Goal: Book appointment/travel/reservation

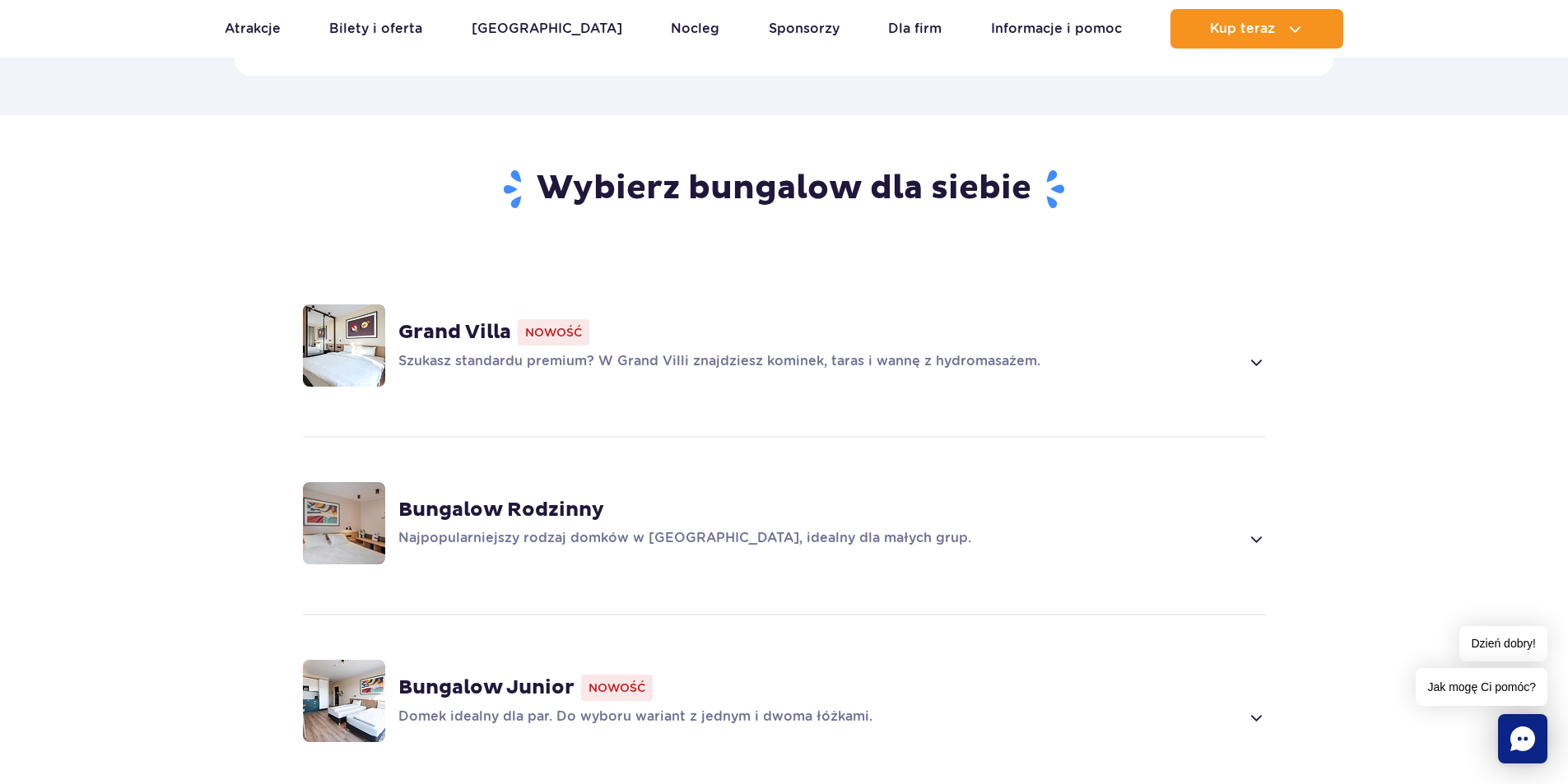
scroll to position [1070, 0]
click at [482, 322] on strong "Grand Villa" at bounding box center [455, 334] width 113 height 25
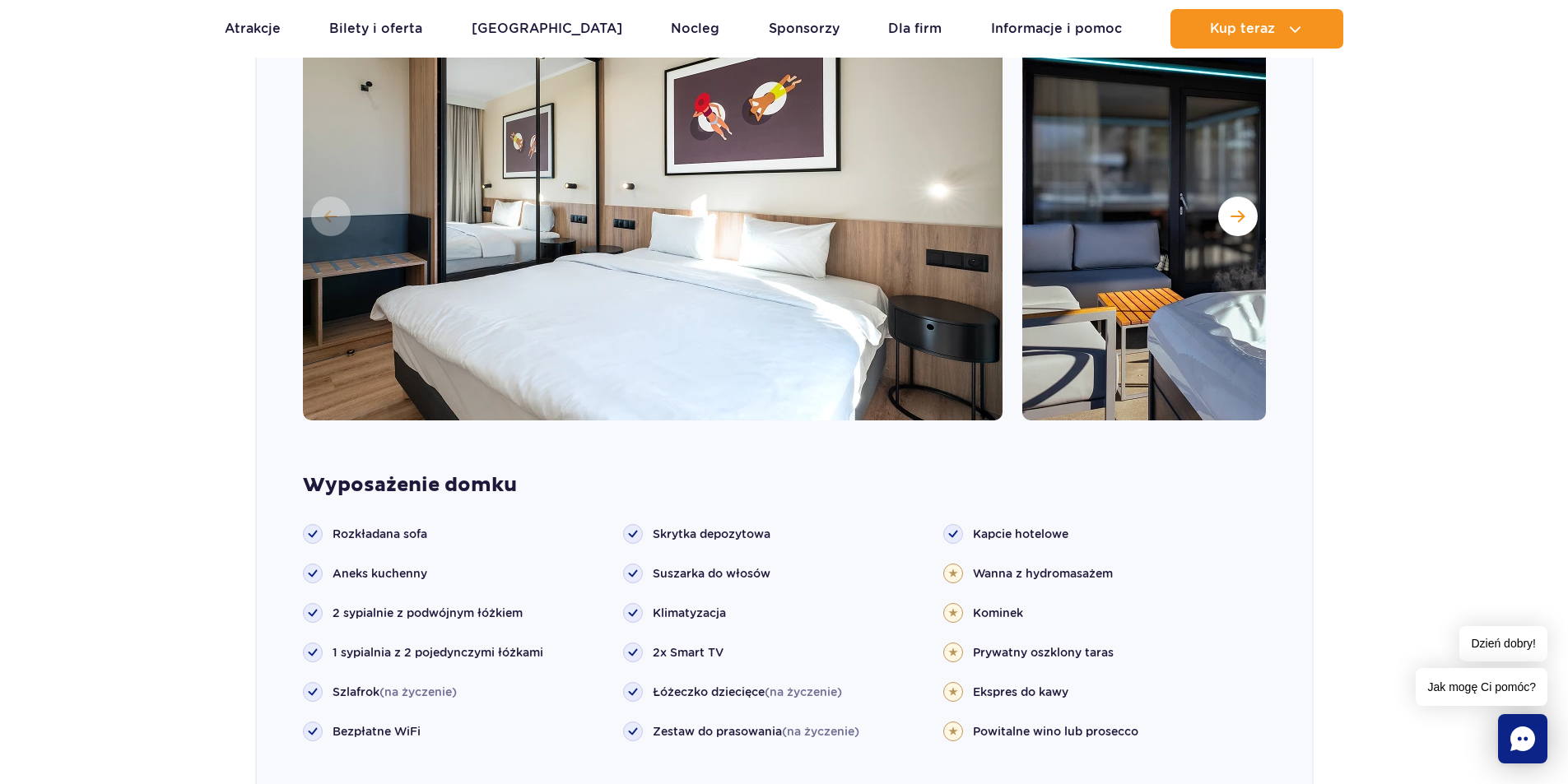
scroll to position [1389, 0]
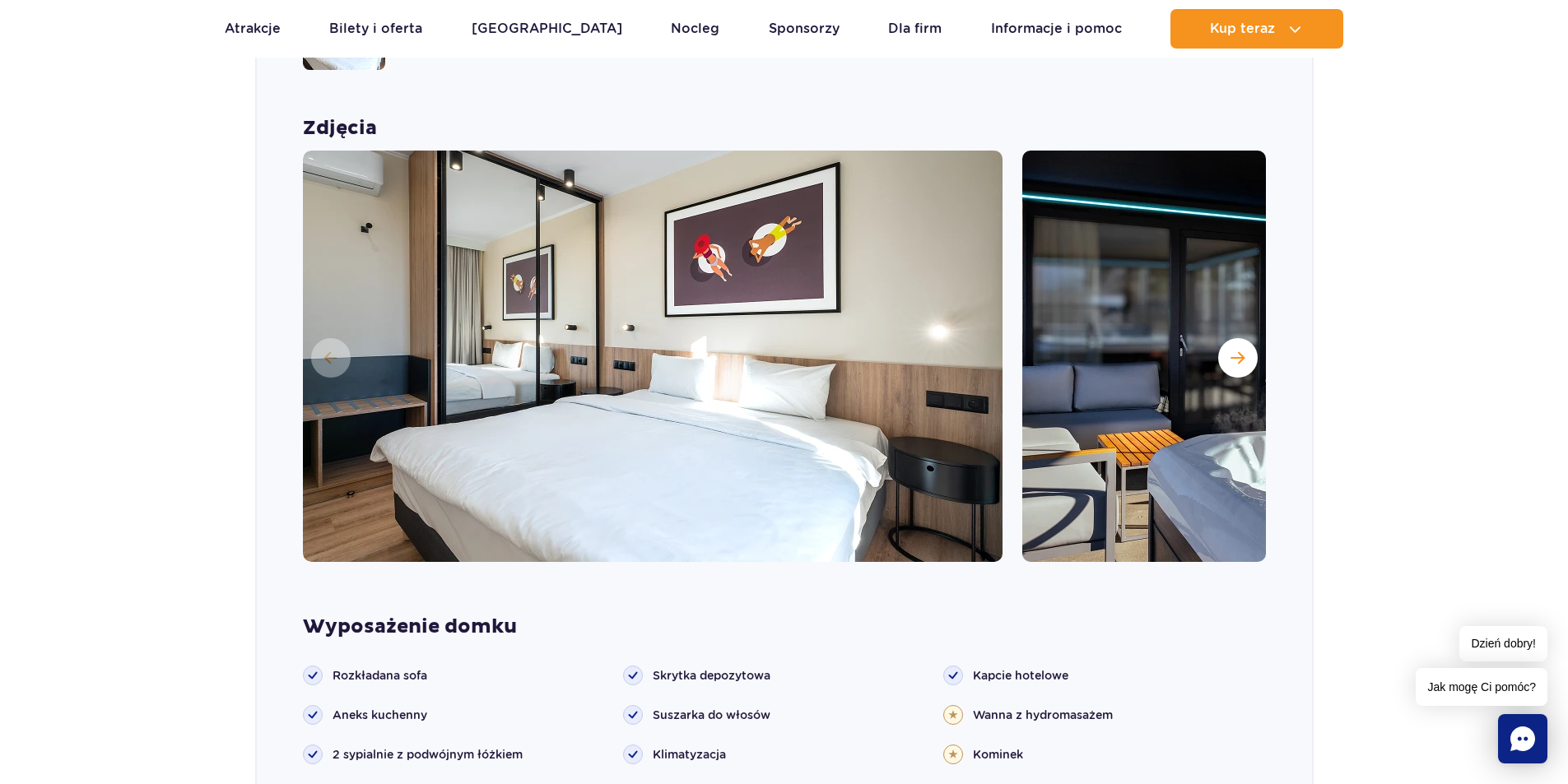
click at [1073, 312] on img at bounding box center [1372, 356] width 699 height 411
click at [1239, 351] on span "Następny slajd" at bounding box center [1237, 358] width 14 height 15
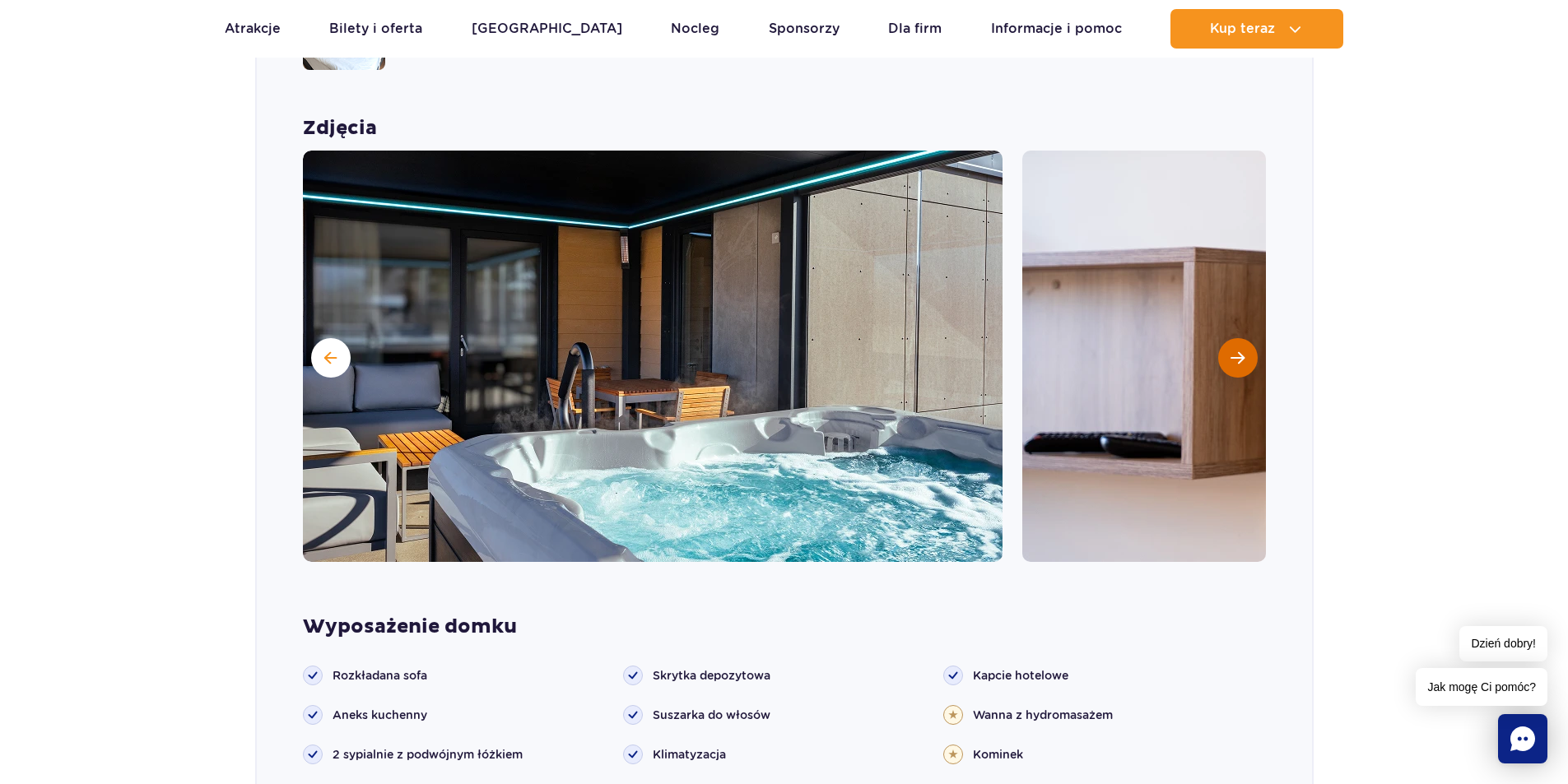
click at [1230, 351] on span "Następny slajd" at bounding box center [1237, 358] width 14 height 15
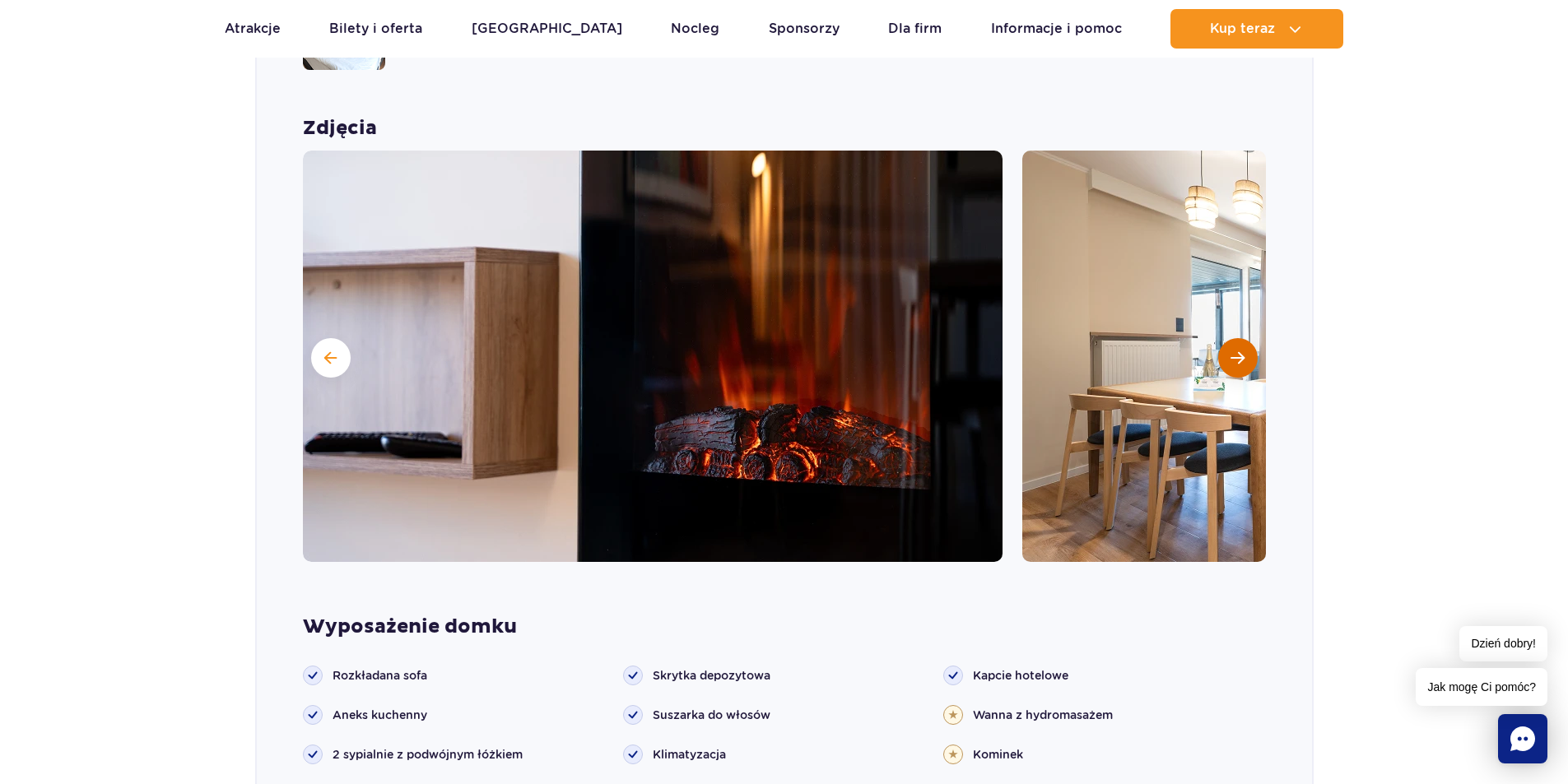
click at [1235, 351] on span "Następny slajd" at bounding box center [1237, 358] width 14 height 15
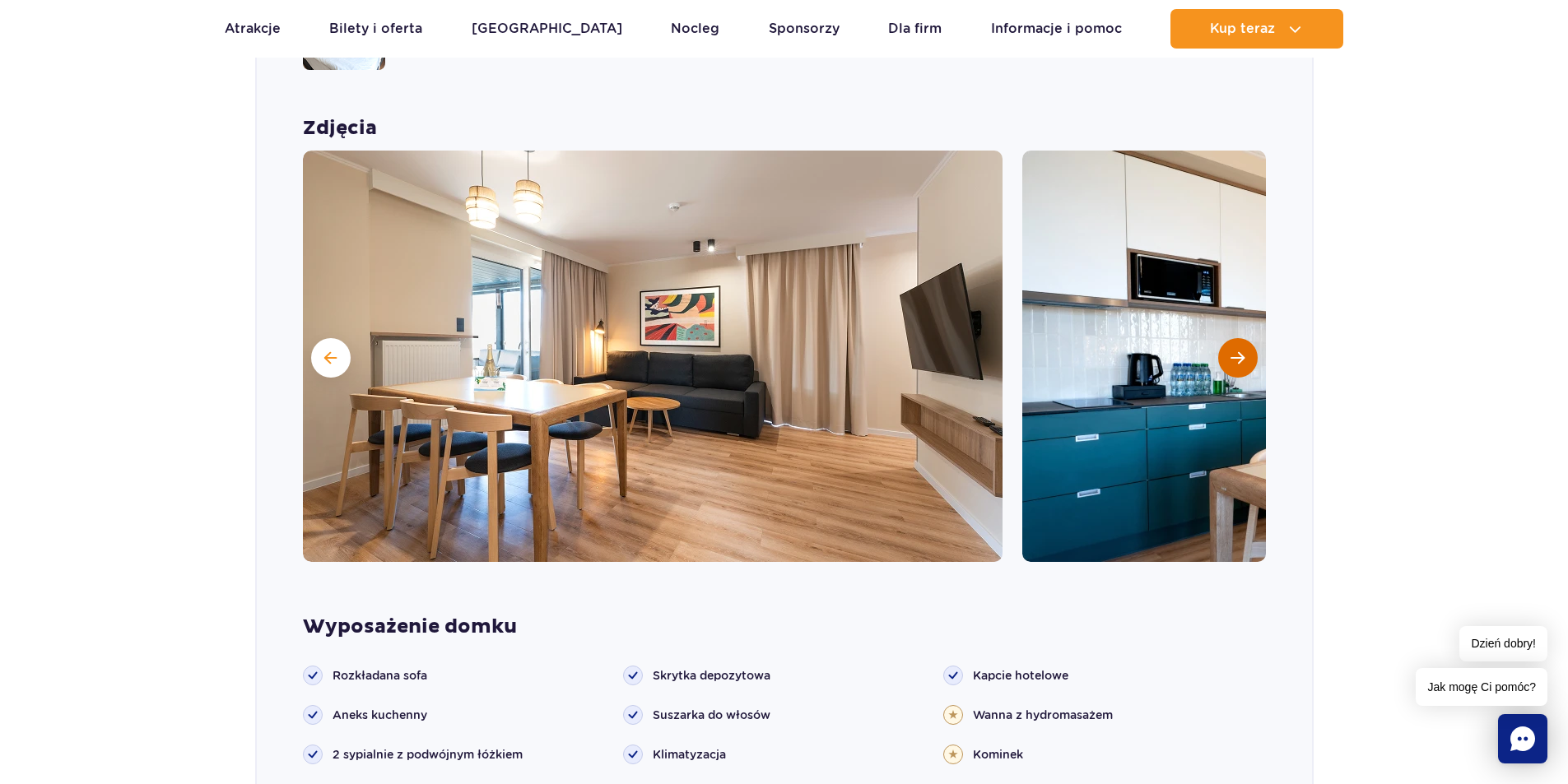
click at [1231, 351] on span "Następny slajd" at bounding box center [1237, 358] width 14 height 15
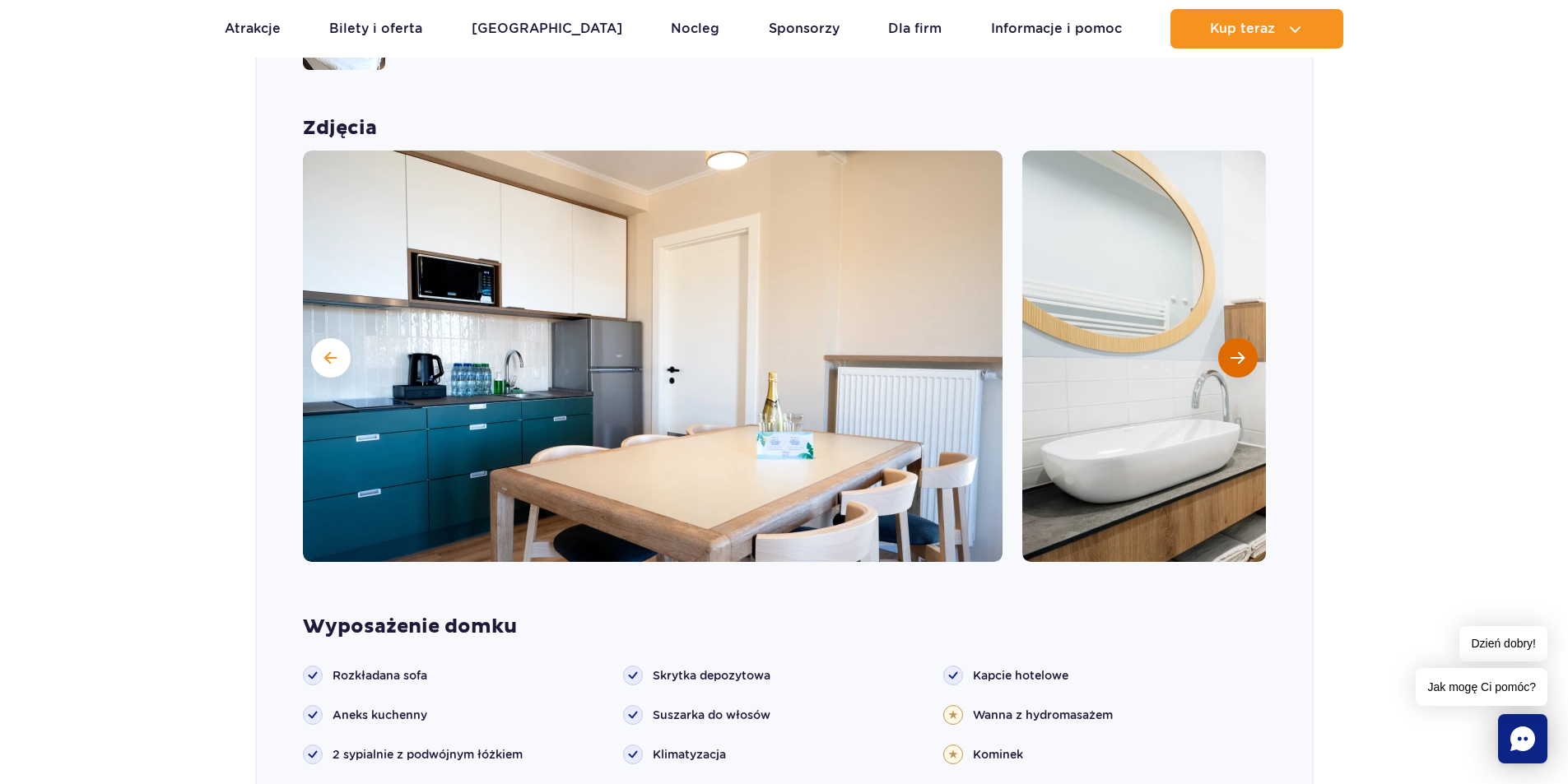
click at [1232, 351] on span "Następny slajd" at bounding box center [1237, 358] width 14 height 15
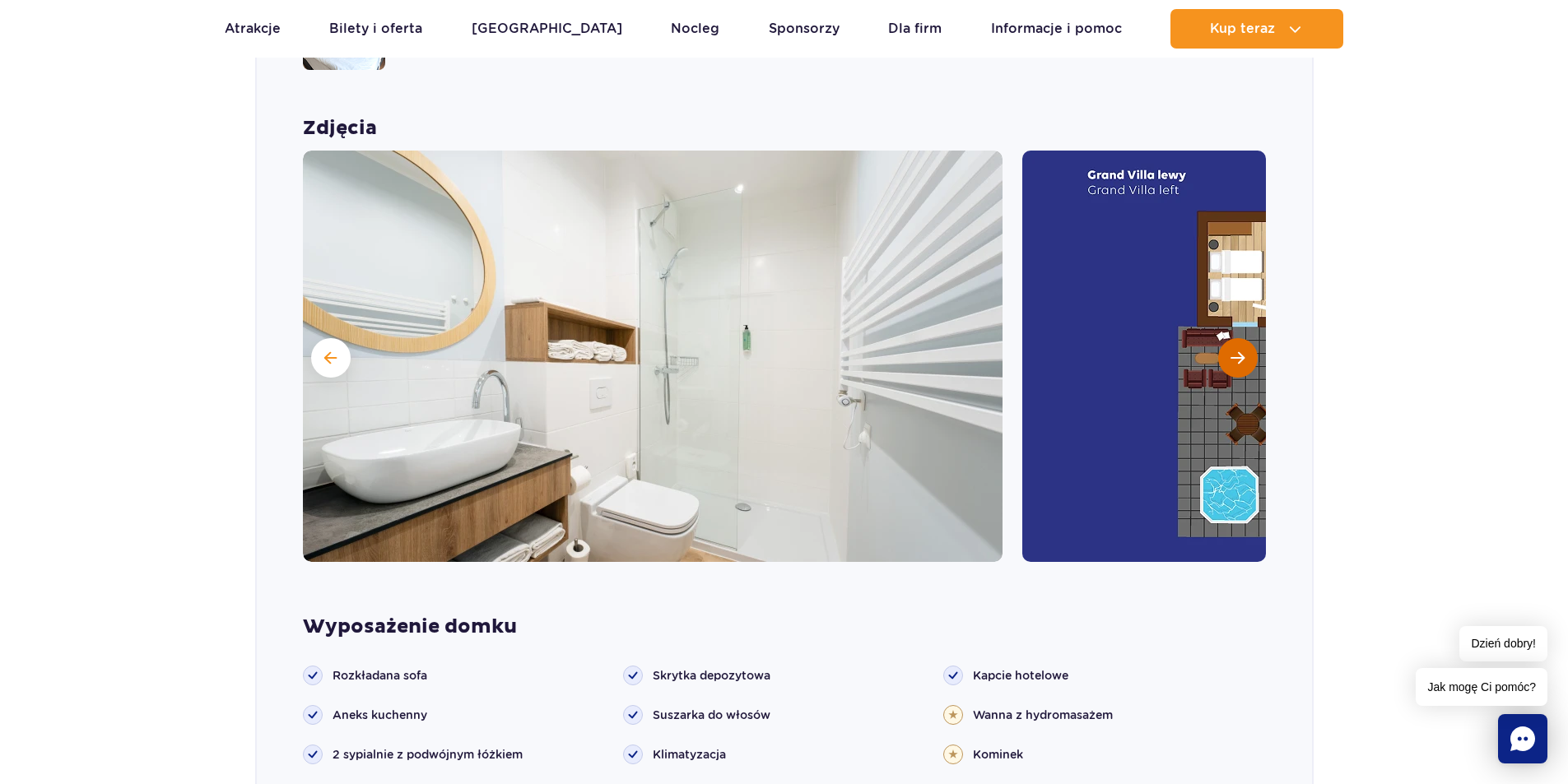
click at [1237, 339] on button "Następny slajd" at bounding box center [1238, 358] width 40 height 40
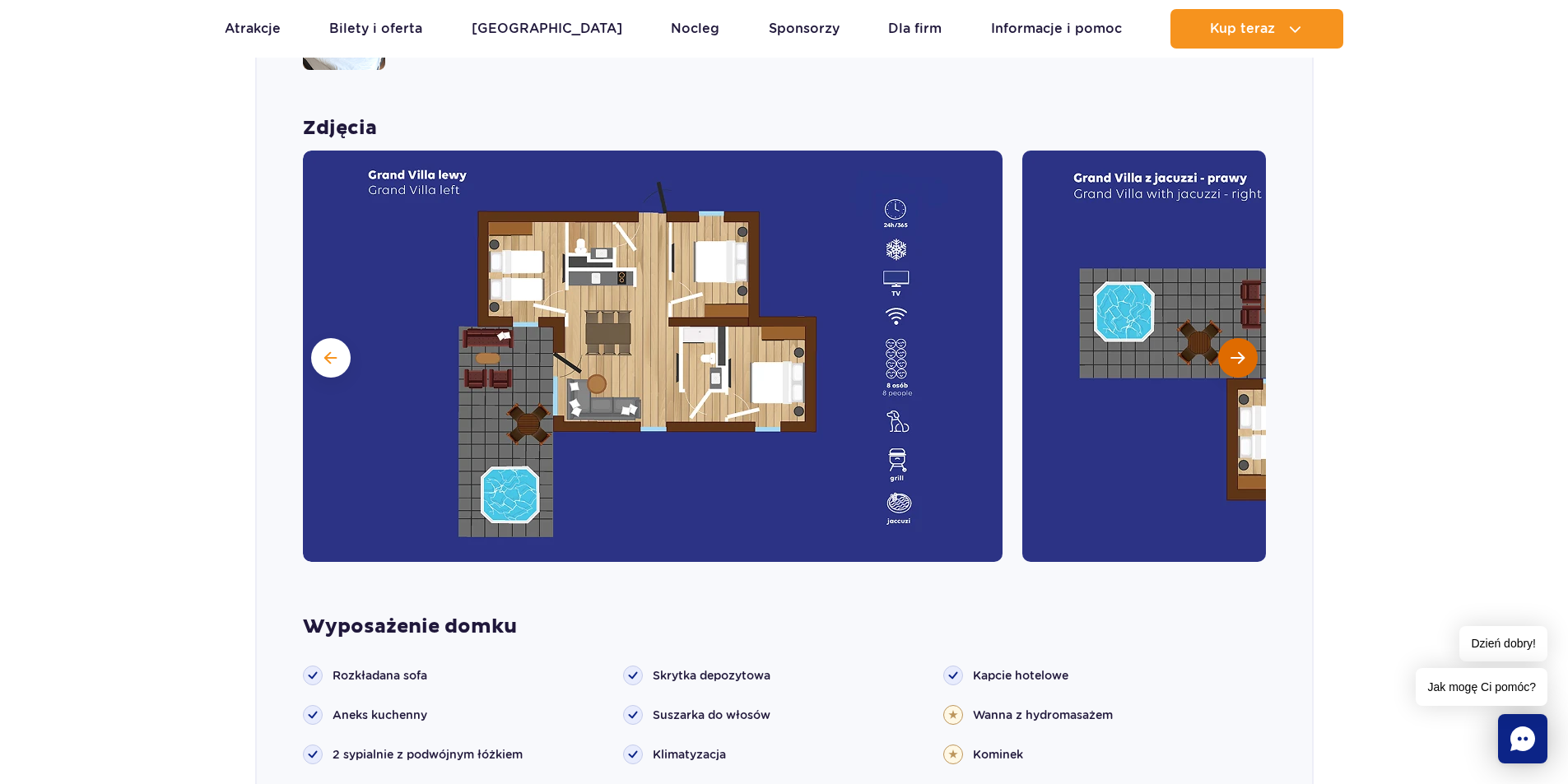
click at [1223, 339] on button "Następny slajd" at bounding box center [1238, 358] width 40 height 40
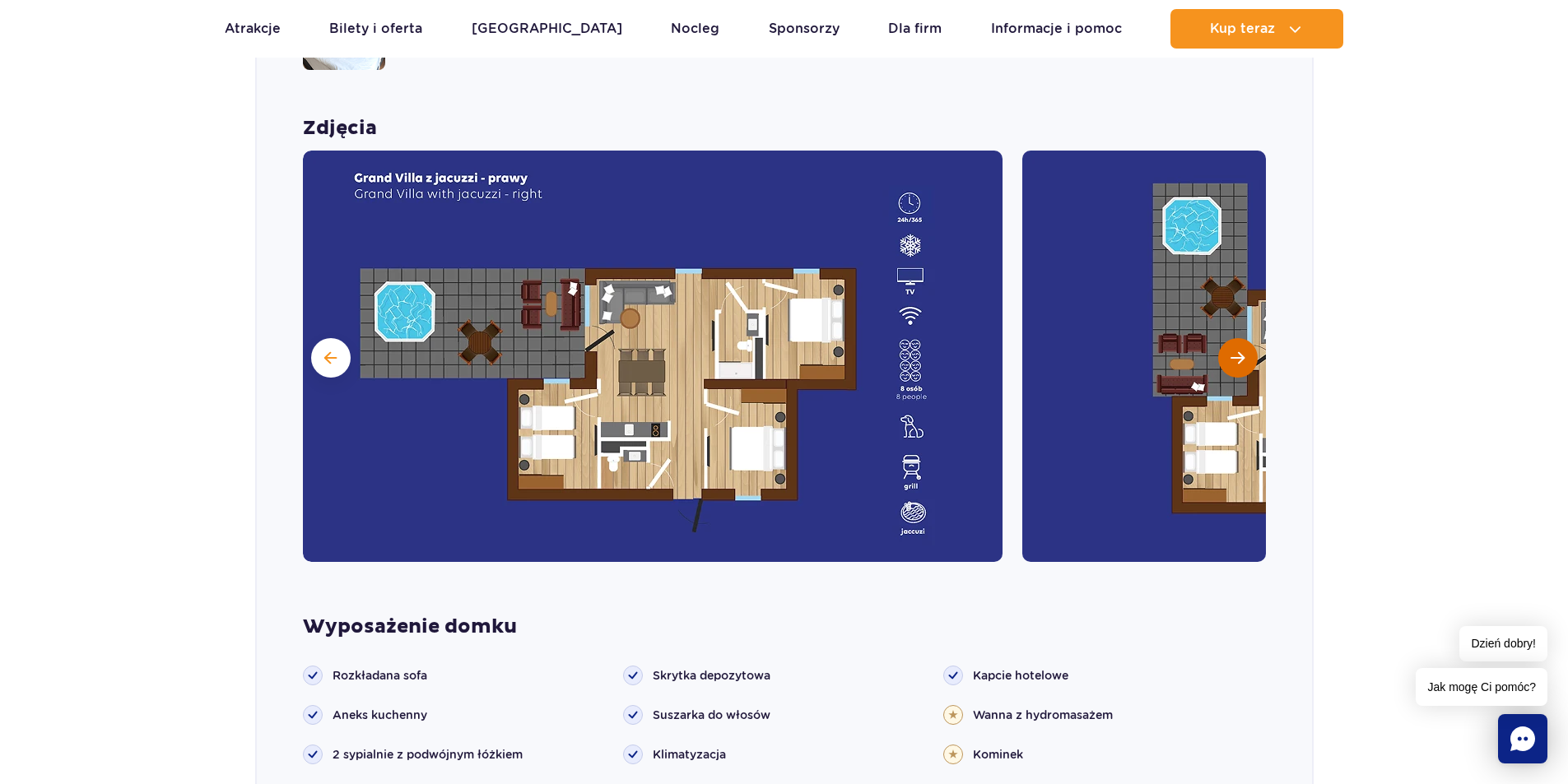
click at [1233, 351] on span "Następny slajd" at bounding box center [1237, 358] width 14 height 15
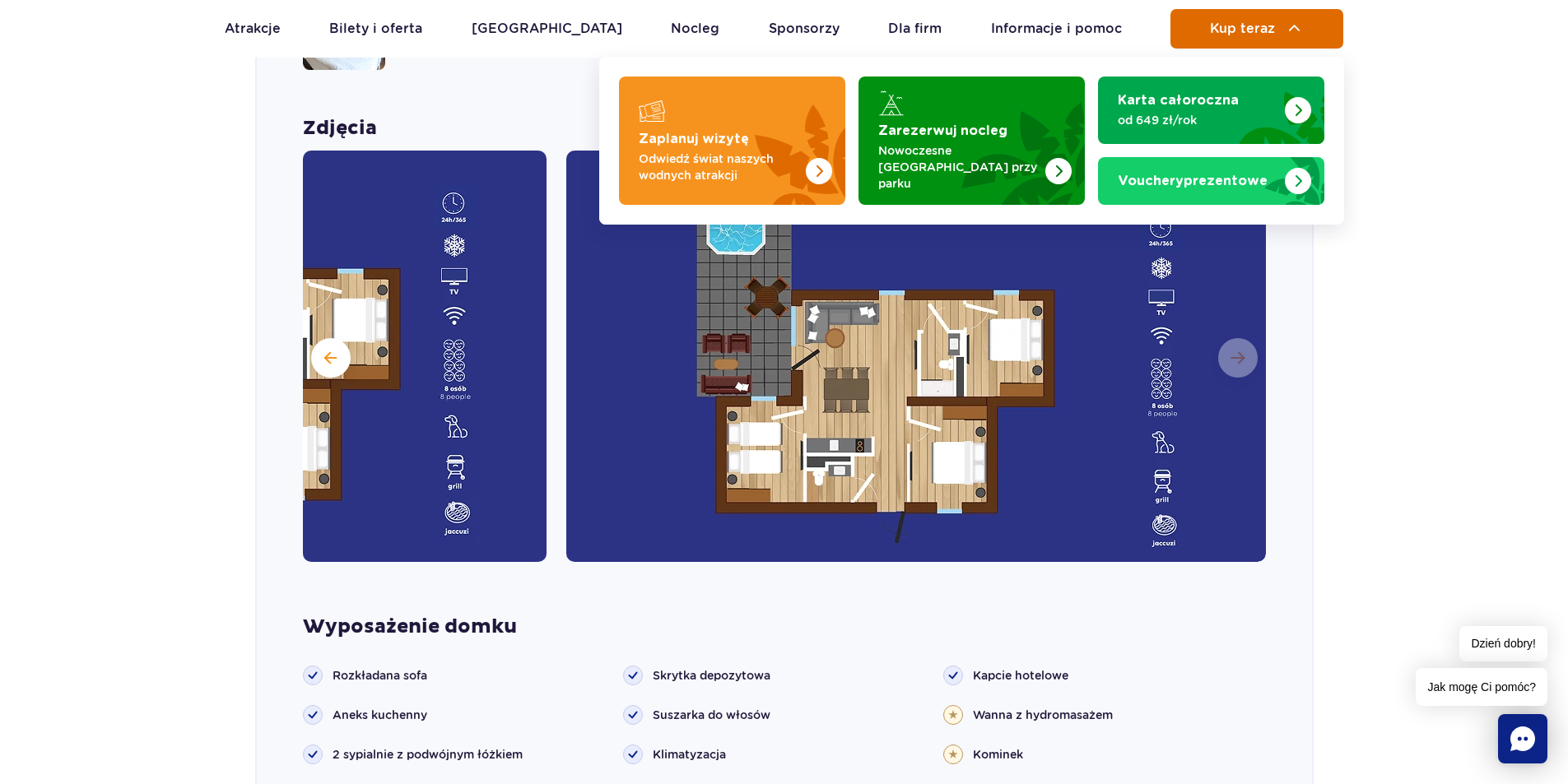
click at [1250, 31] on span "Kup teraz" at bounding box center [1242, 29] width 65 height 15
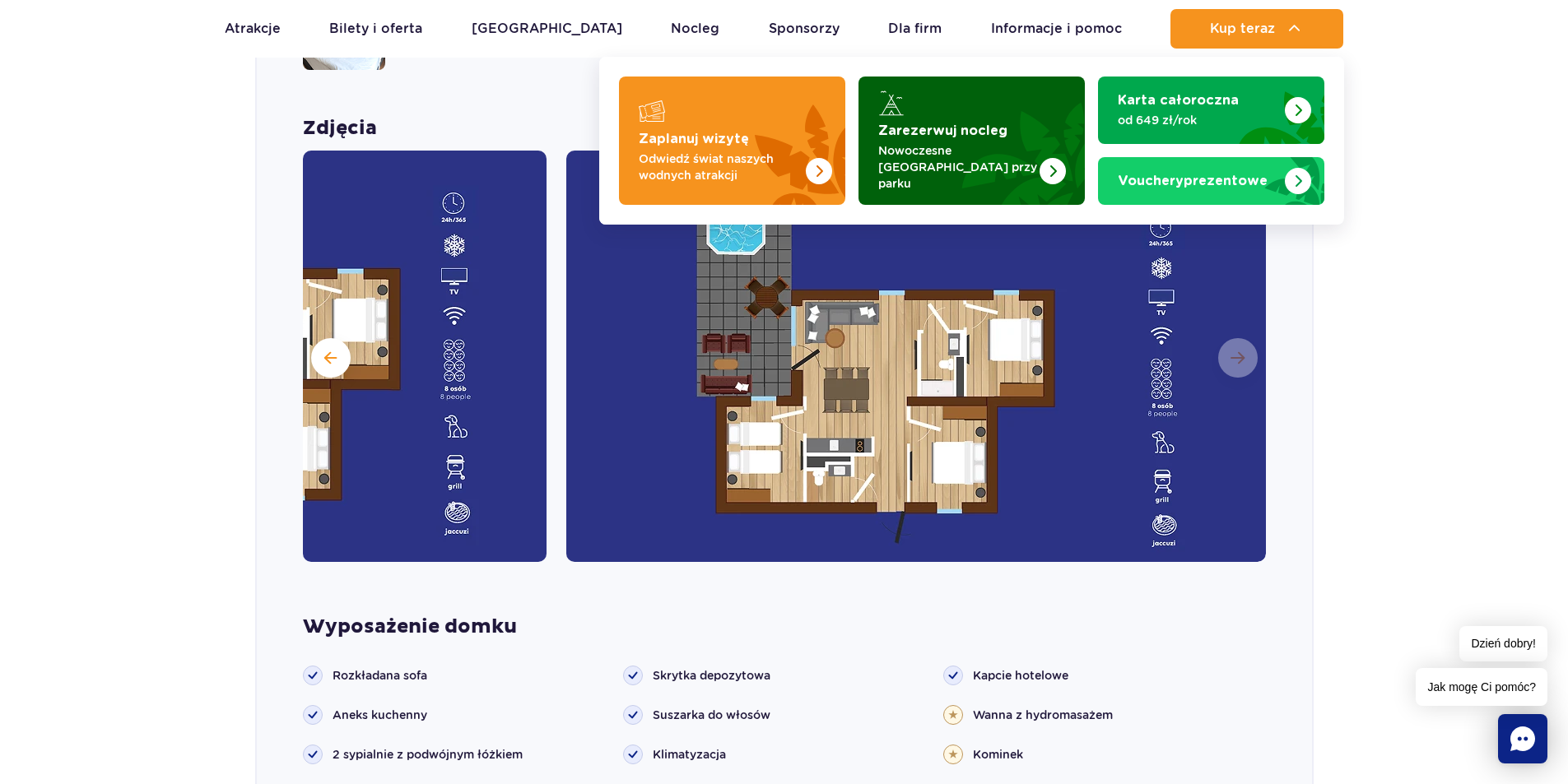
click at [1014, 164] on p "Nowoczesne [GEOGRAPHIC_DATA] przy parku" at bounding box center [958, 167] width 160 height 50
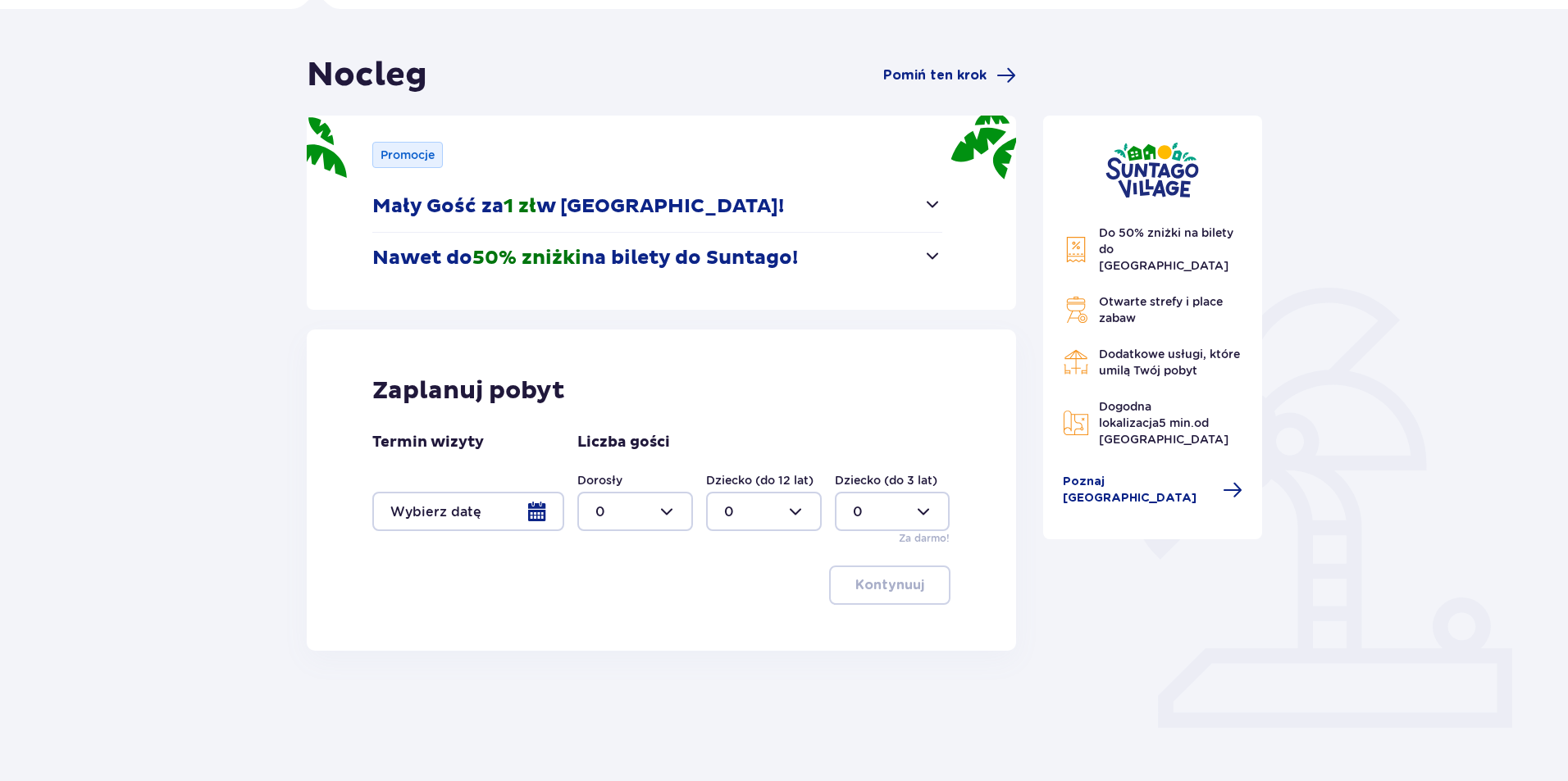
scroll to position [129, 0]
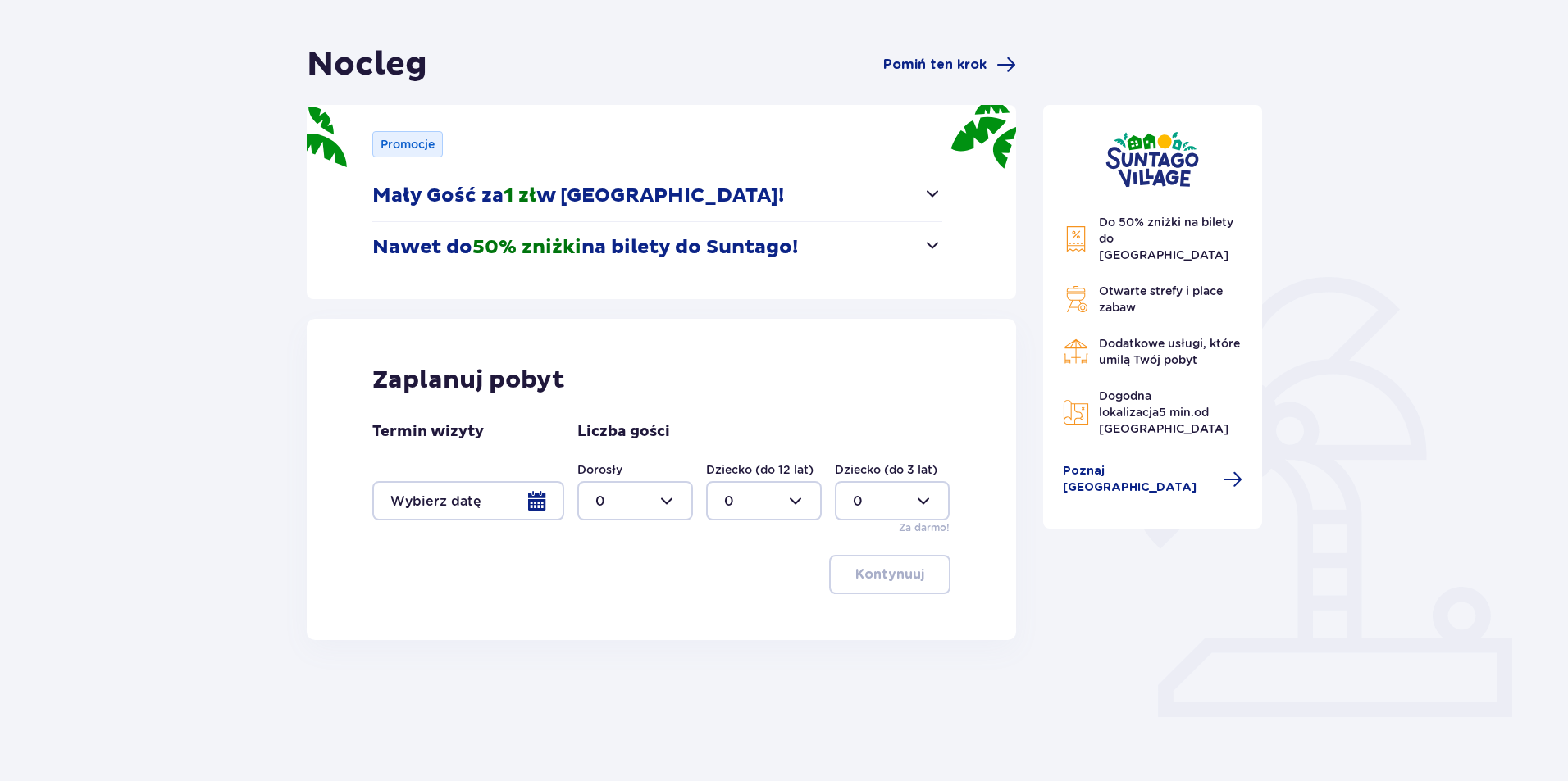
click at [470, 509] on div at bounding box center [468, 500] width 192 height 39
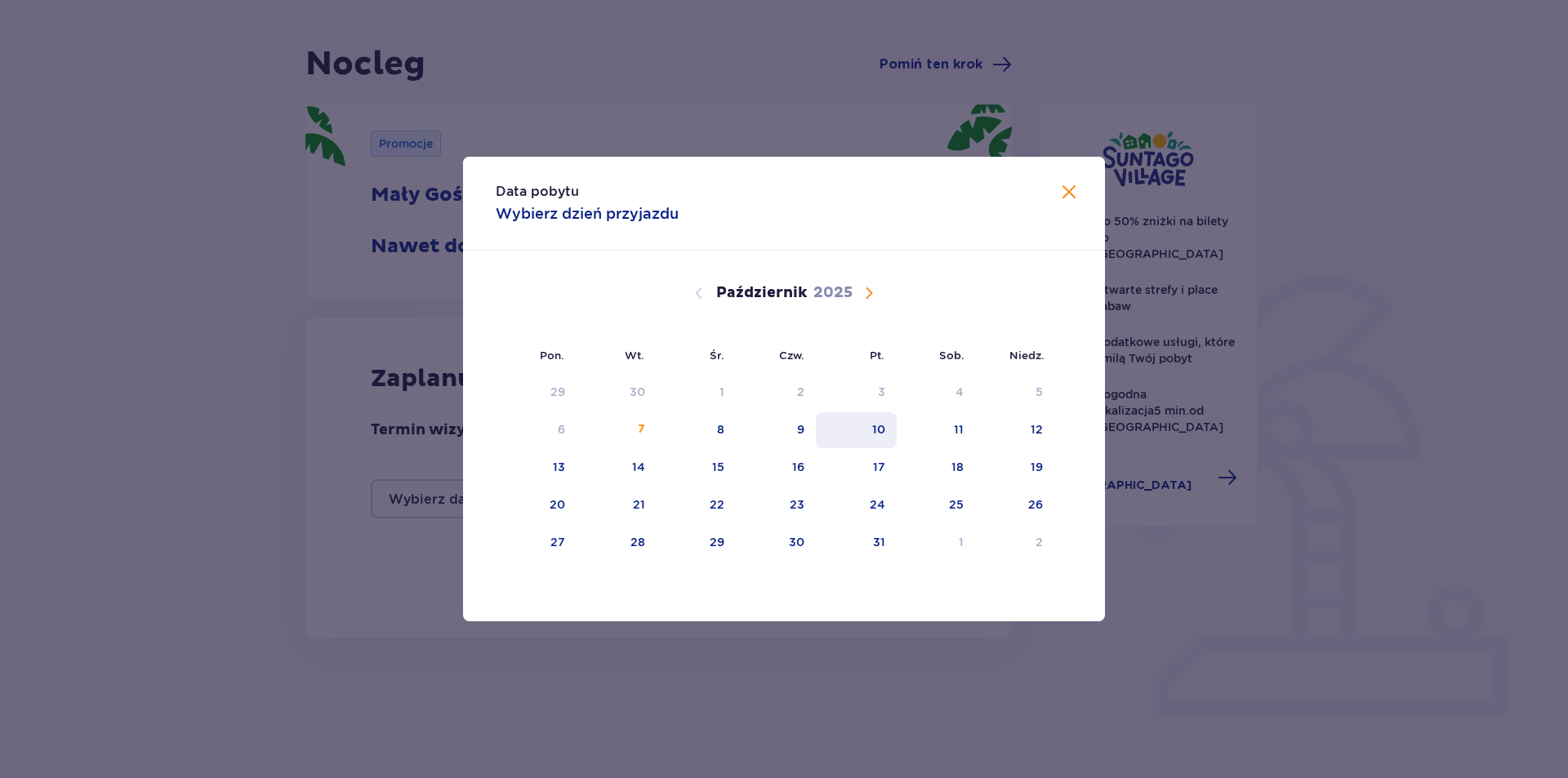
click at [883, 430] on div "10" at bounding box center [879, 430] width 13 height 16
click at [1036, 437] on div "12" at bounding box center [1037, 430] width 12 height 16
type input "10.10.25 - 12.10.25"
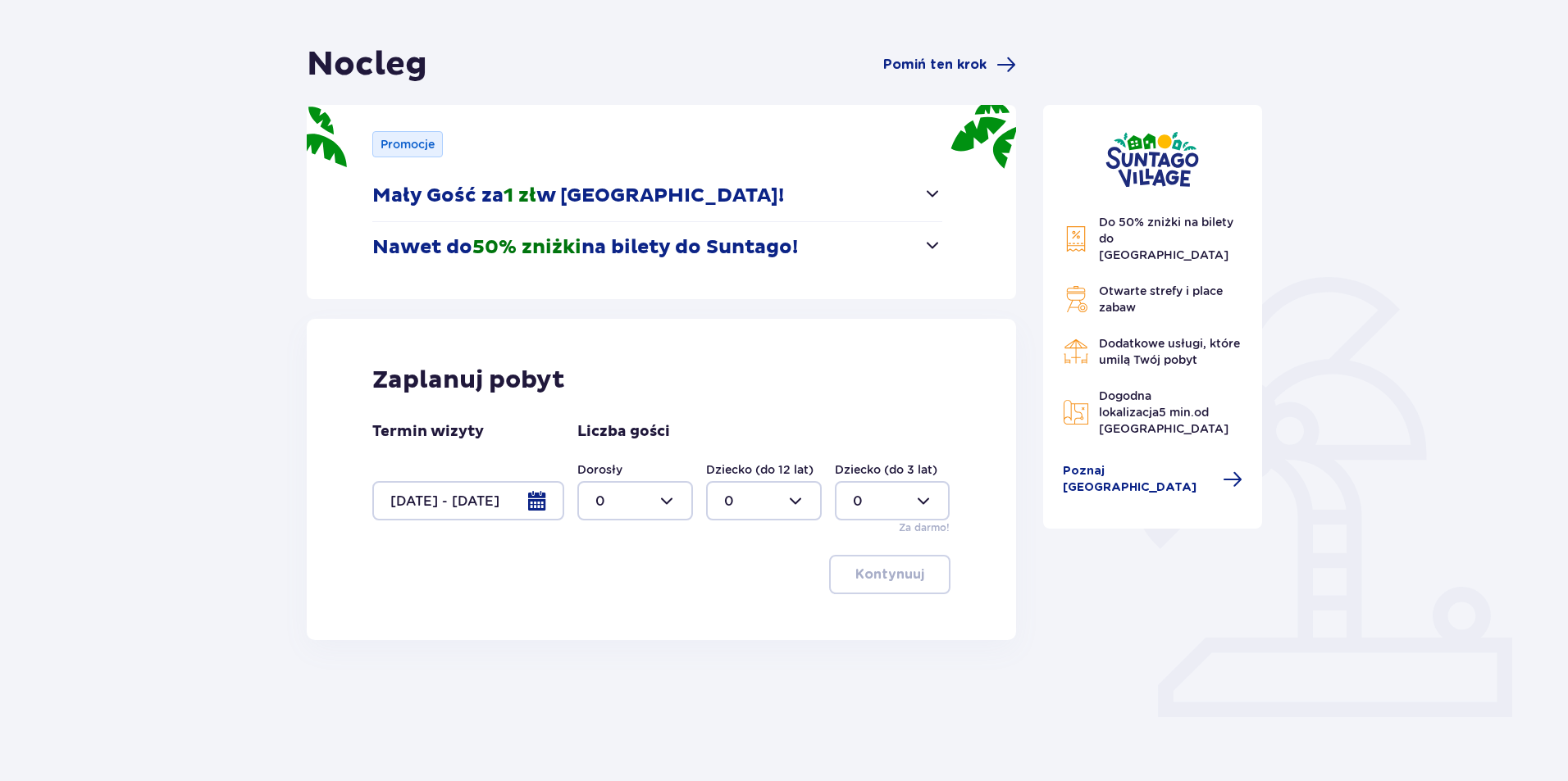
click at [686, 504] on div at bounding box center [635, 500] width 116 height 39
click at [643, 615] on div "2" at bounding box center [635, 620] width 80 height 18
type input "2"
click at [889, 579] on p "Kontynuuj" at bounding box center [889, 575] width 69 height 18
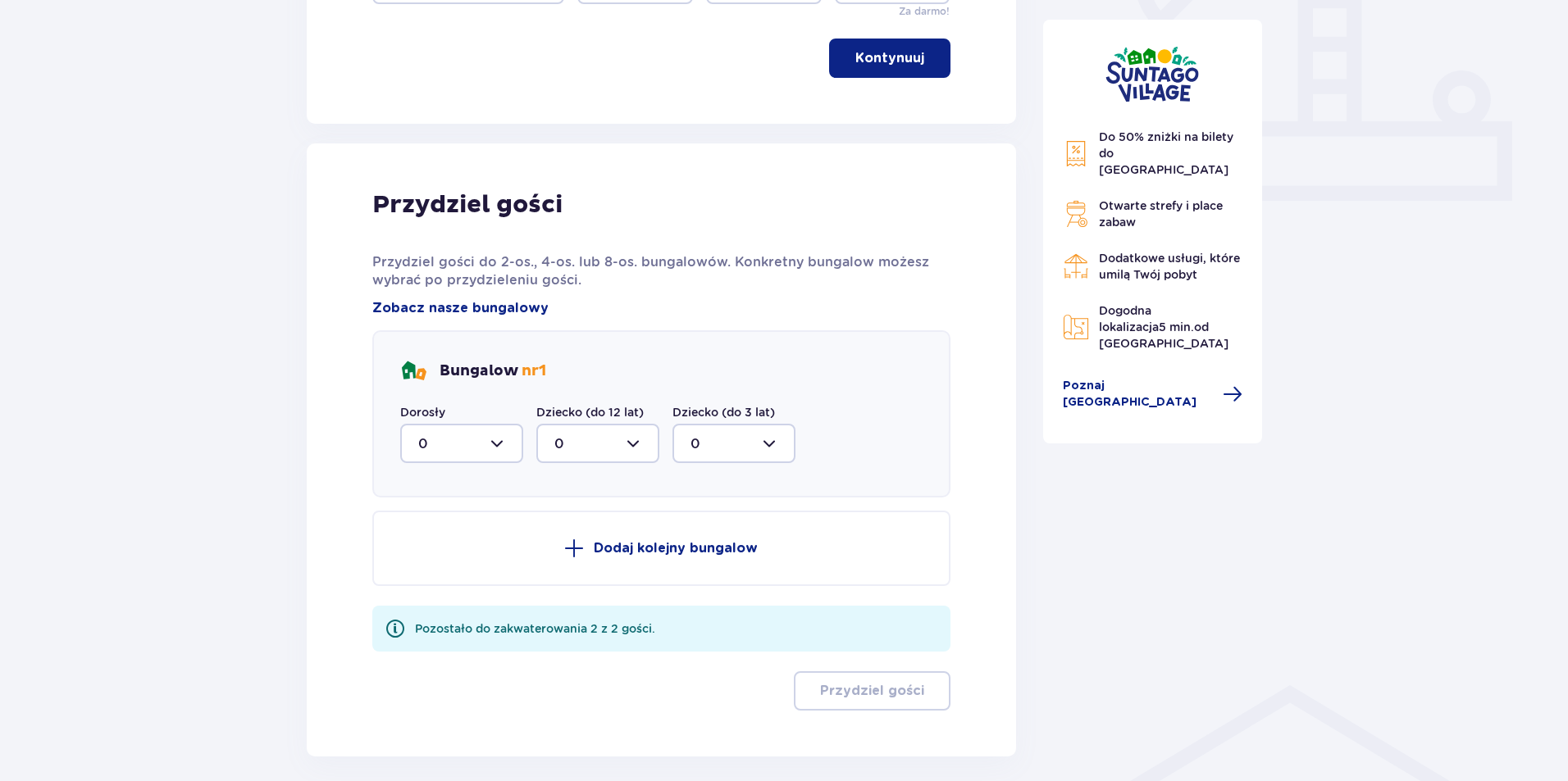
scroll to position [720, 0]
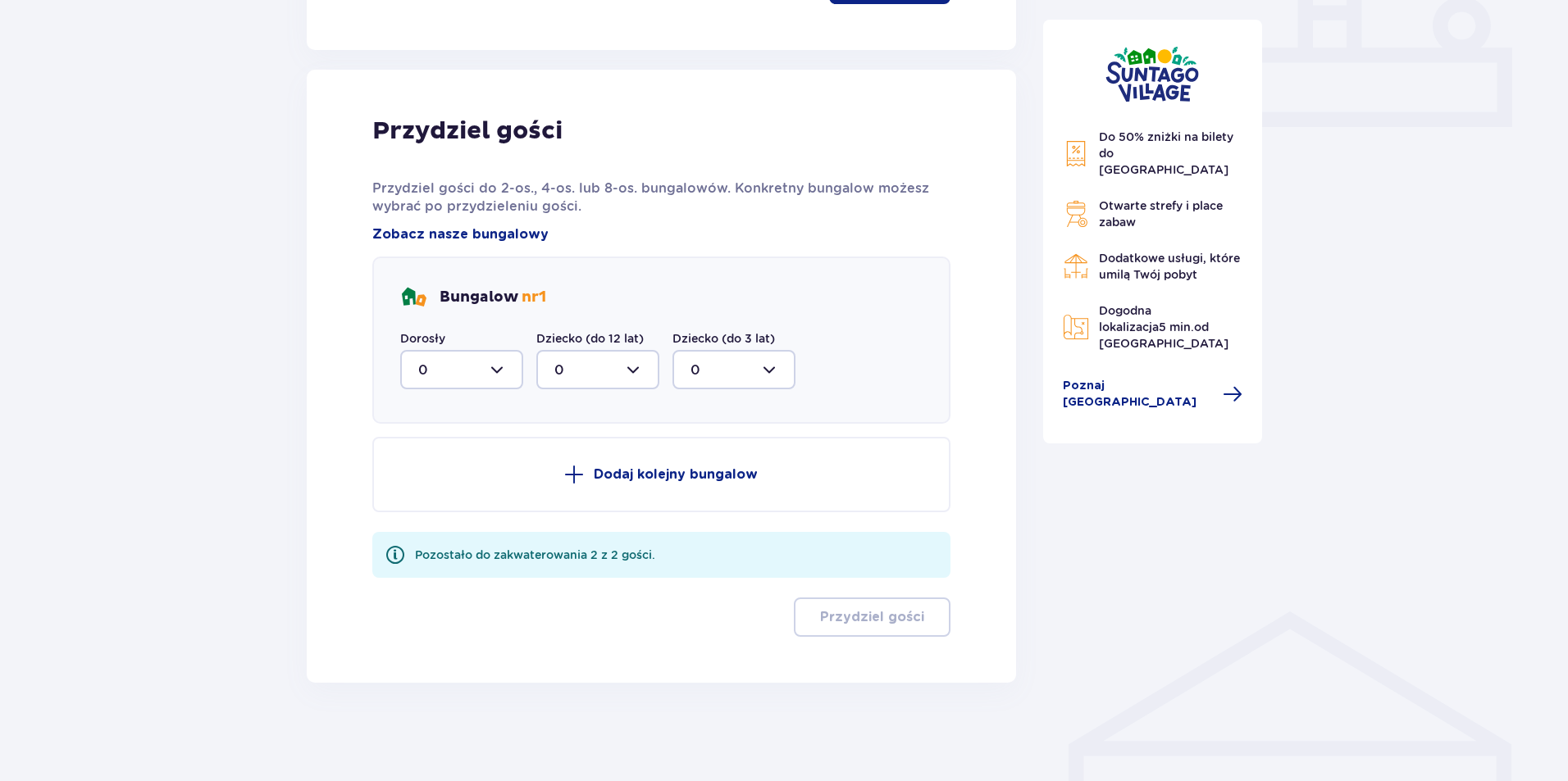
click at [498, 367] on div at bounding box center [462, 369] width 123 height 39
click at [452, 506] on span "2" at bounding box center [461, 489] width 120 height 35
type input "2"
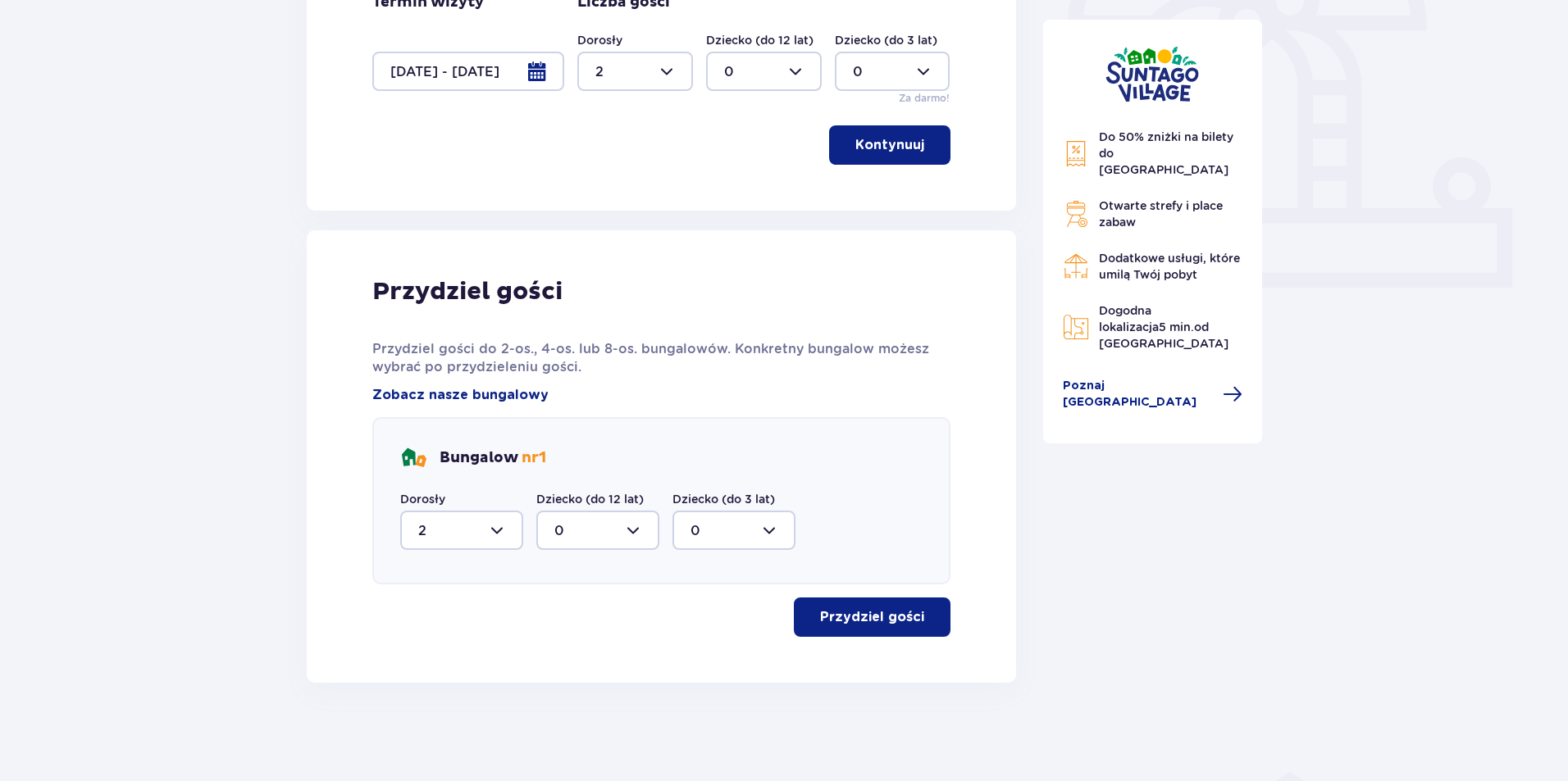
scroll to position [559, 0]
click at [897, 610] on p "Przydziel gości" at bounding box center [873, 618] width 105 height 18
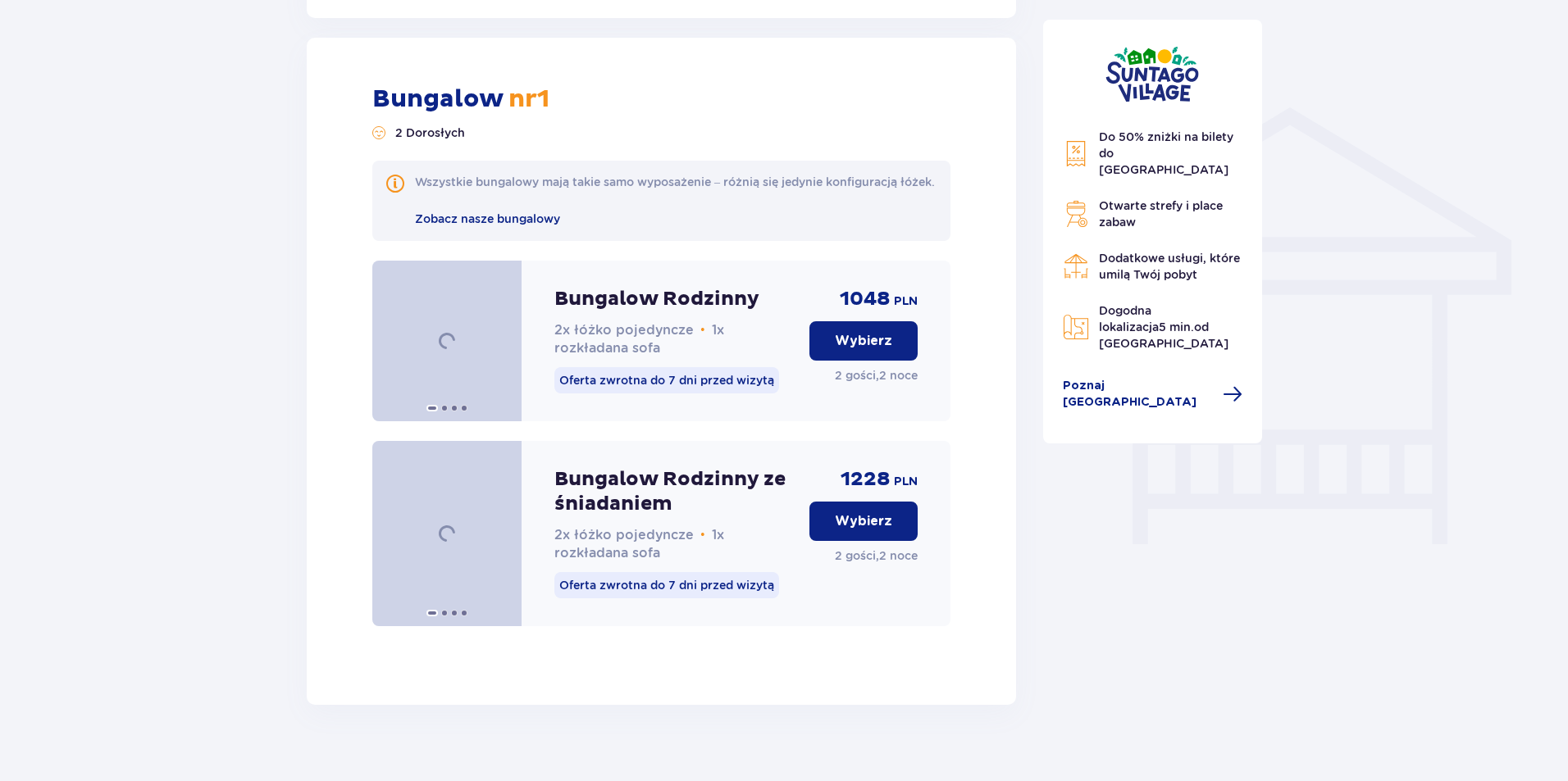
scroll to position [1242, 0]
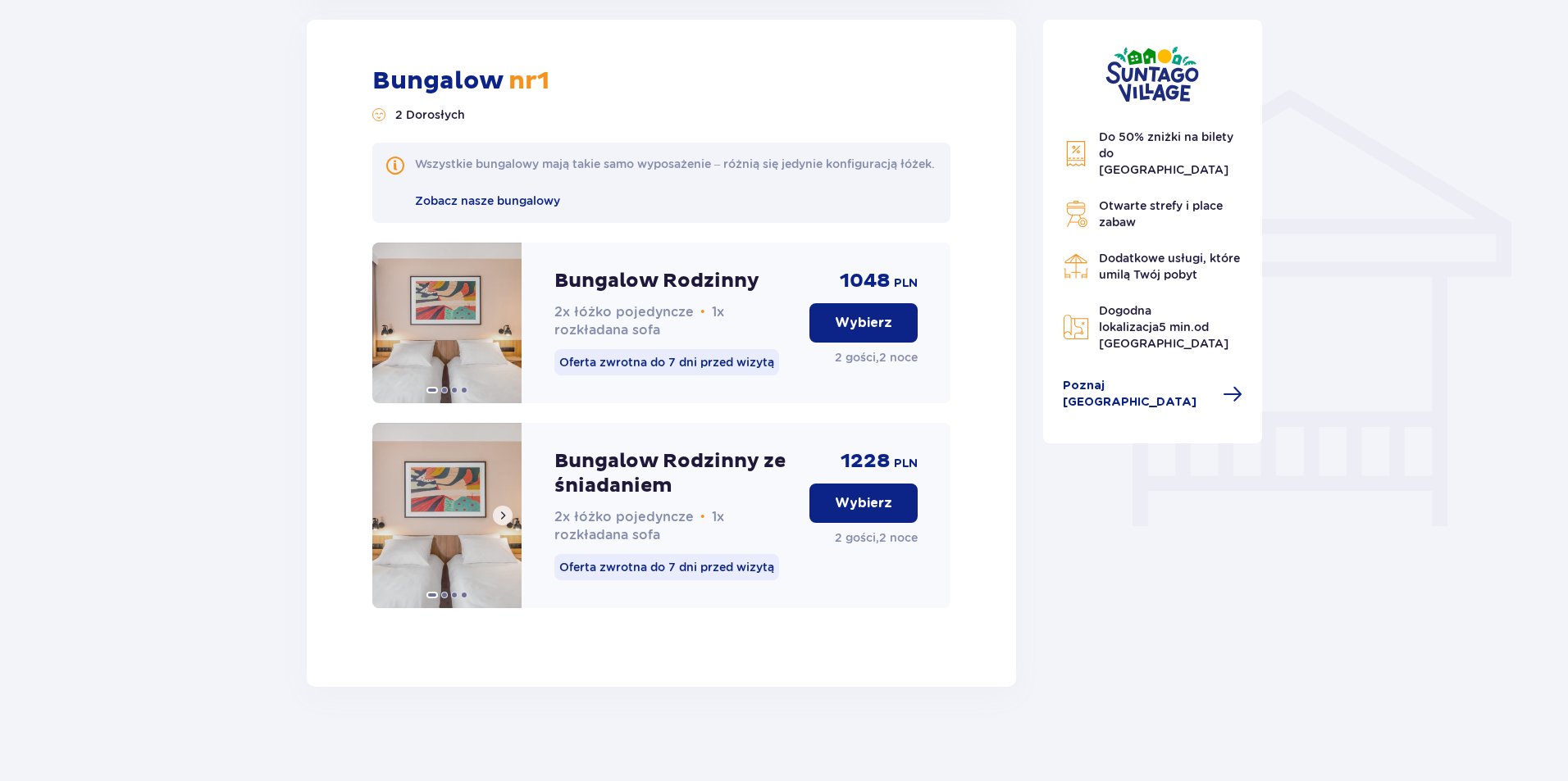
click at [502, 522] on span at bounding box center [502, 516] width 13 height 13
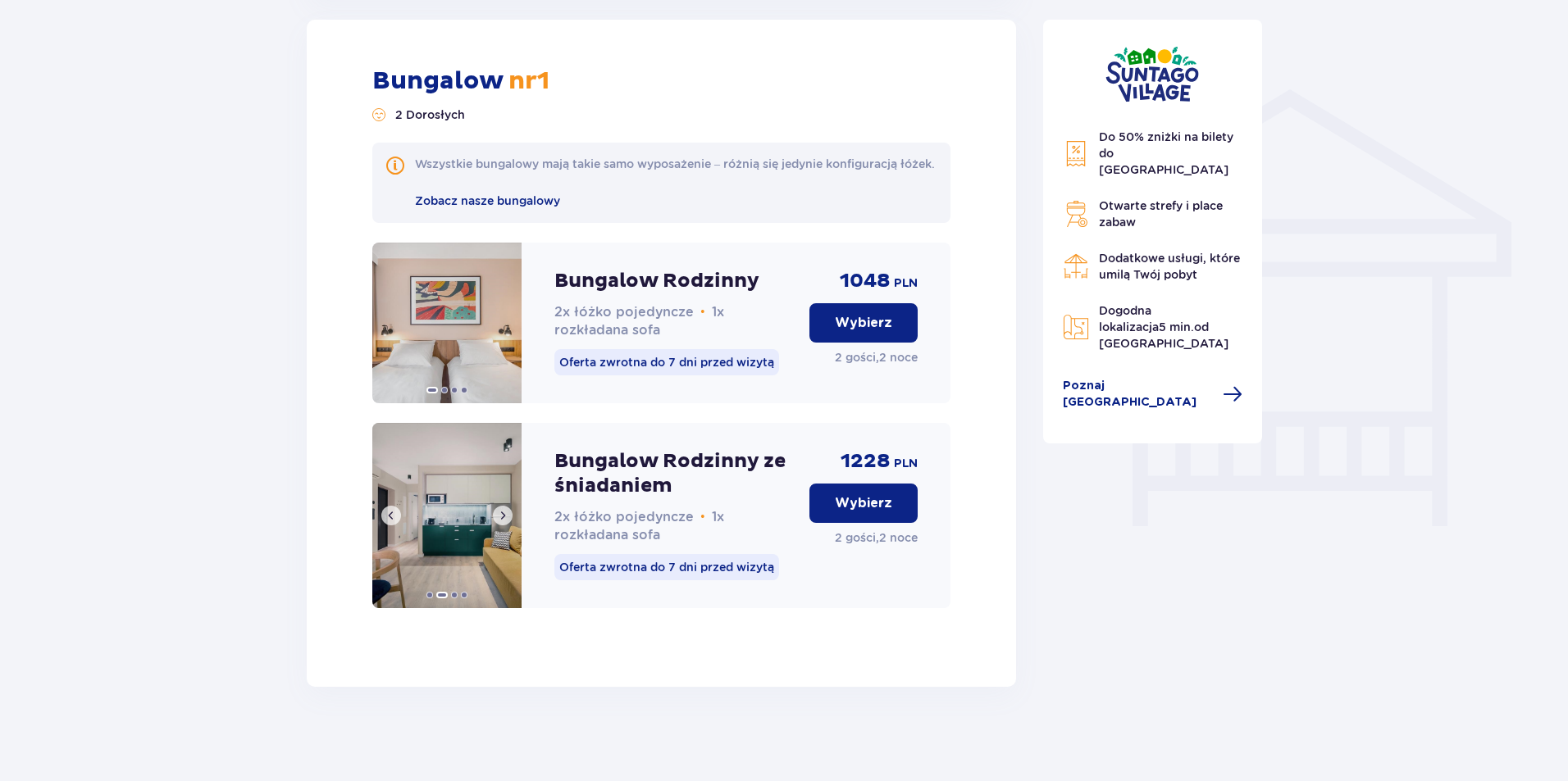
click at [506, 522] on span at bounding box center [502, 516] width 13 height 13
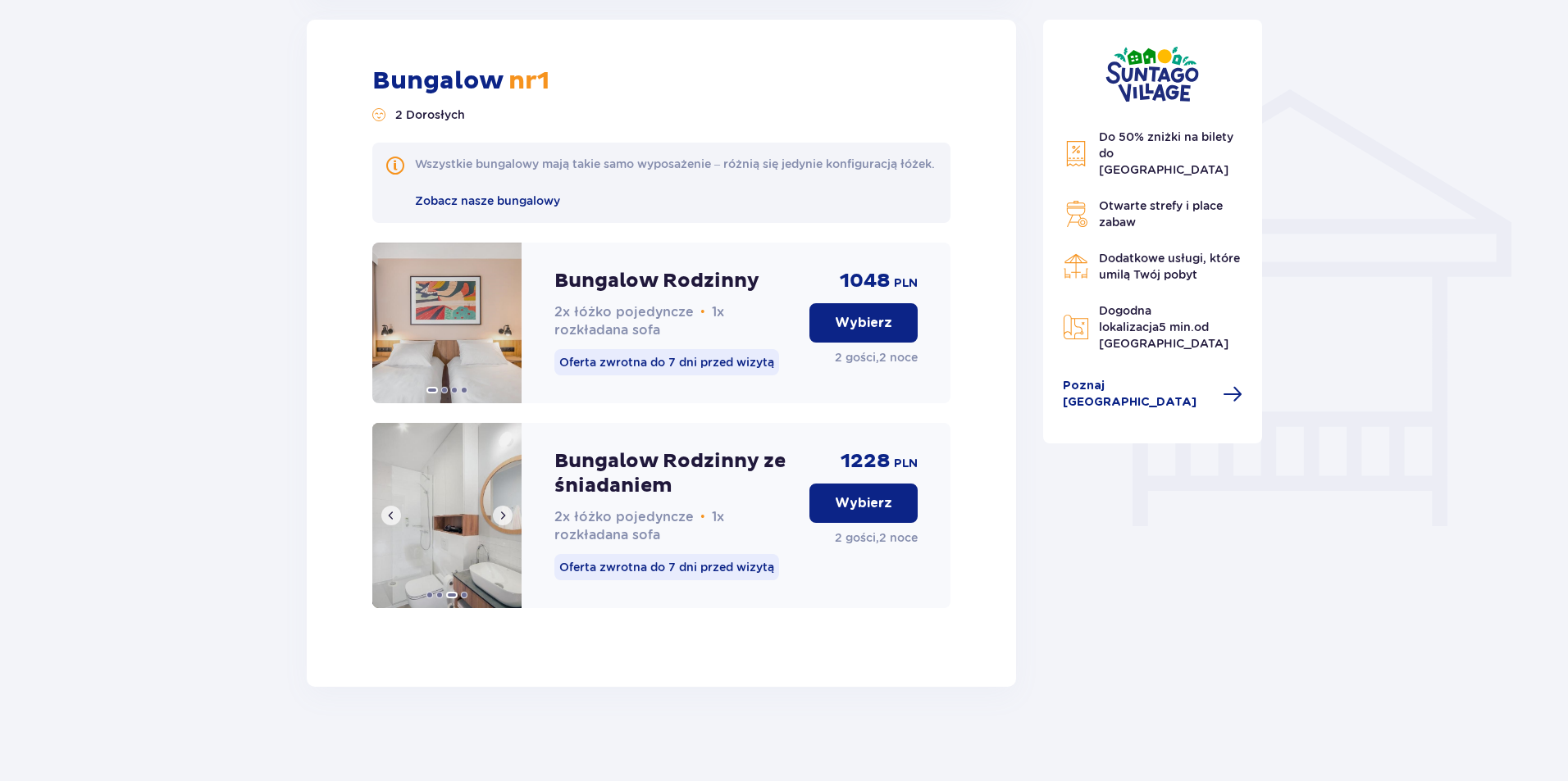
click at [506, 522] on span at bounding box center [502, 516] width 13 height 13
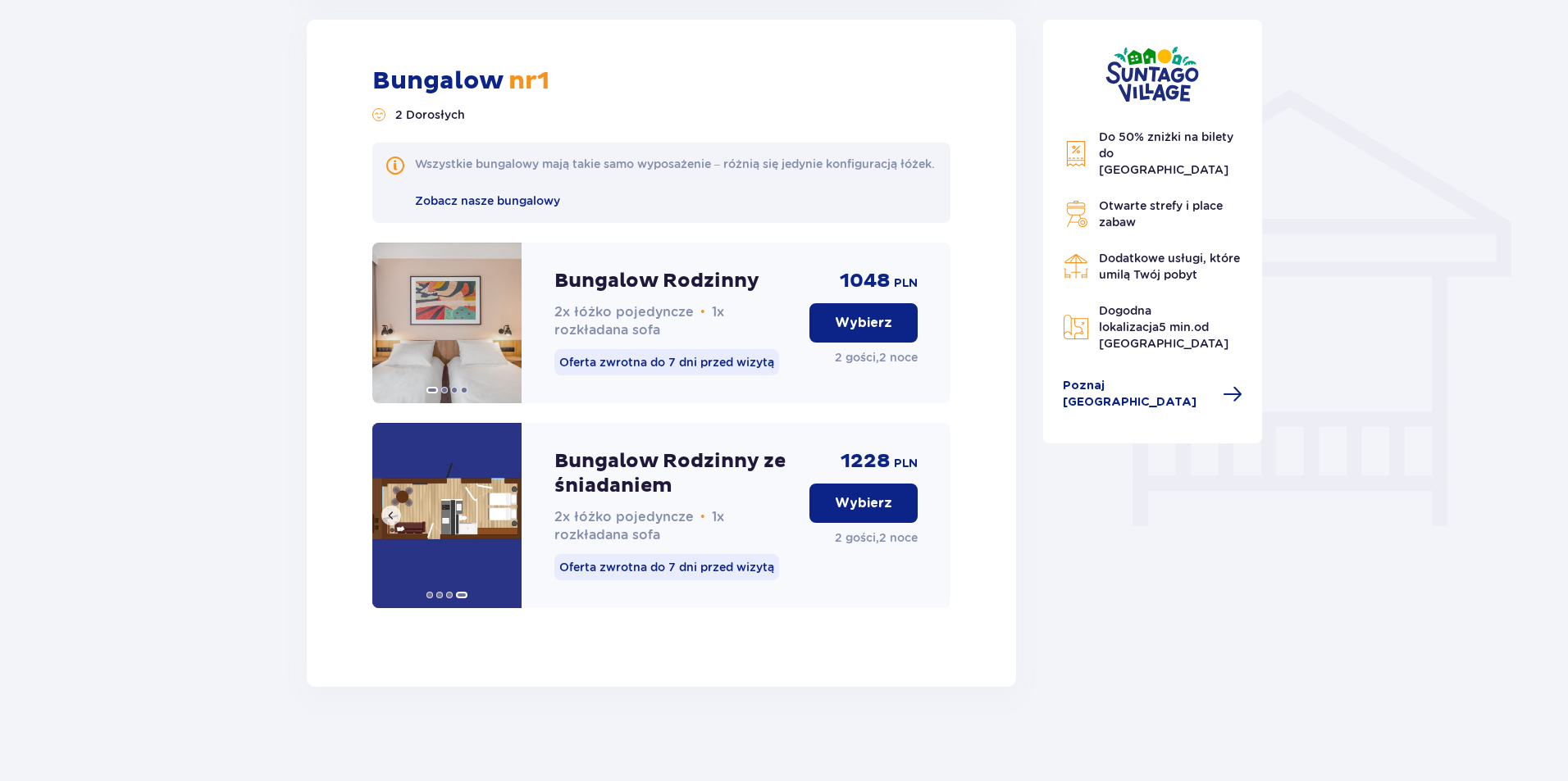
click at [392, 522] on span at bounding box center [392, 516] width 13 height 13
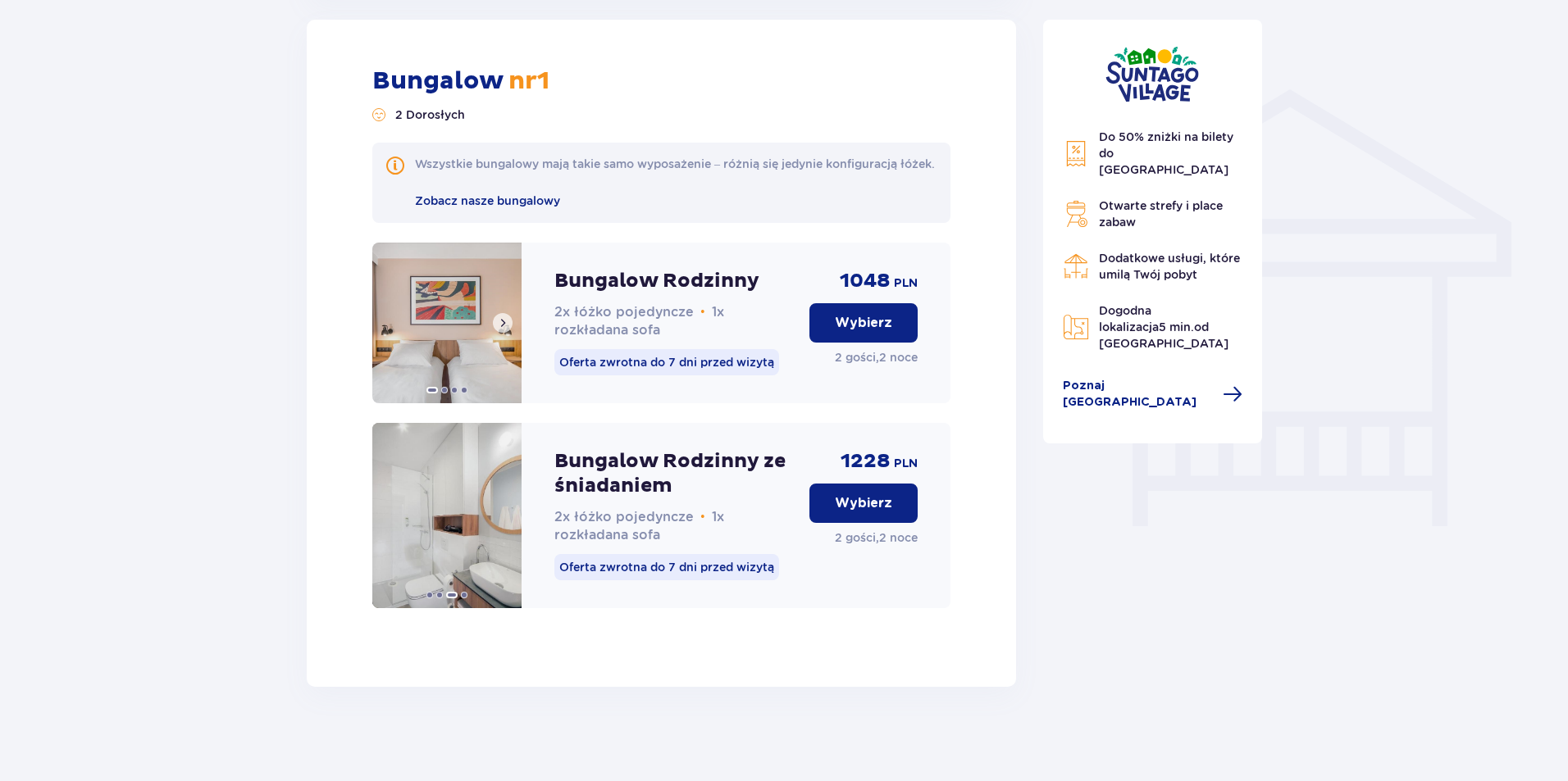
click at [510, 333] on button at bounding box center [502, 323] width 19 height 19
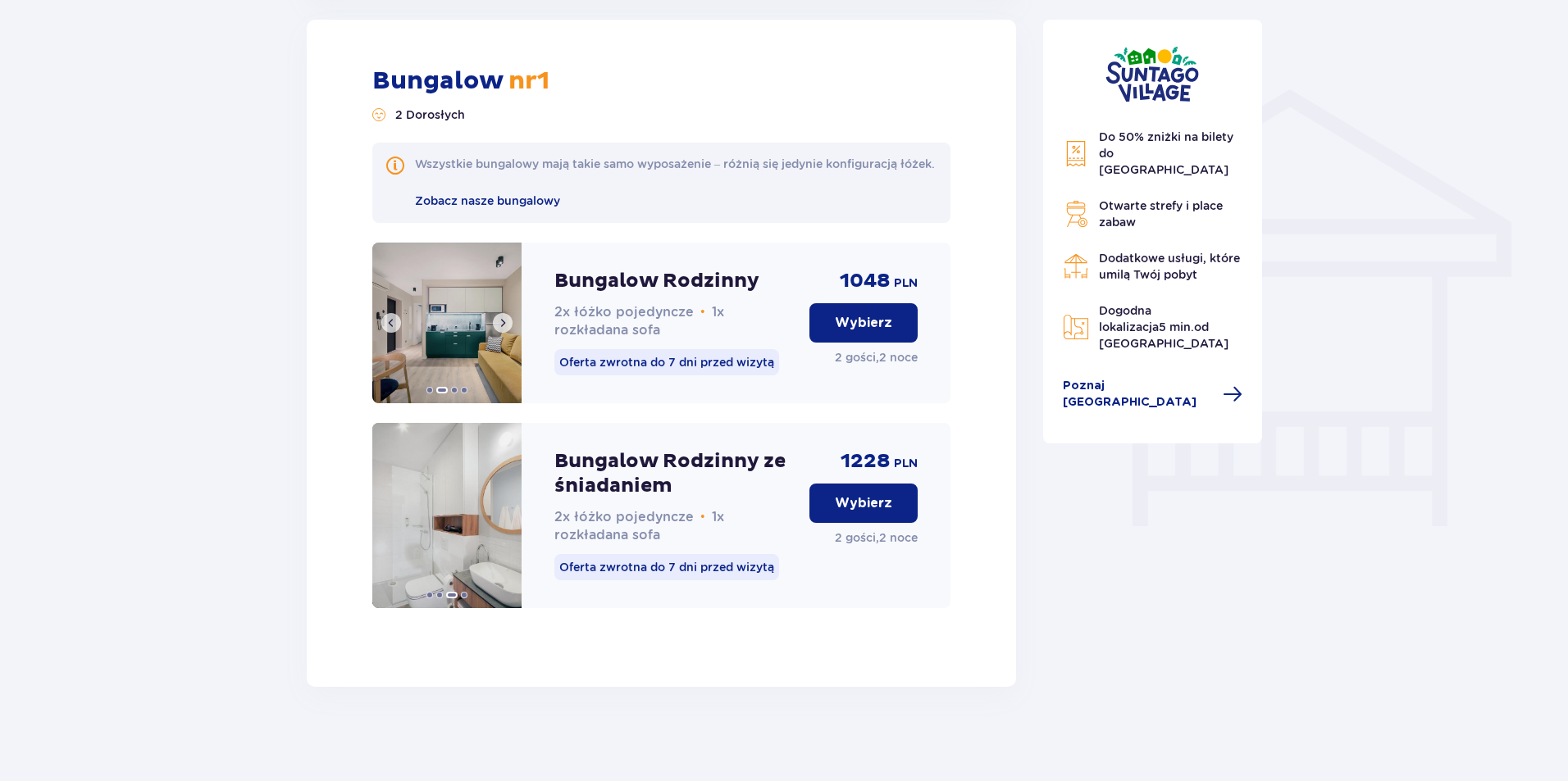
click at [510, 333] on button at bounding box center [502, 323] width 19 height 19
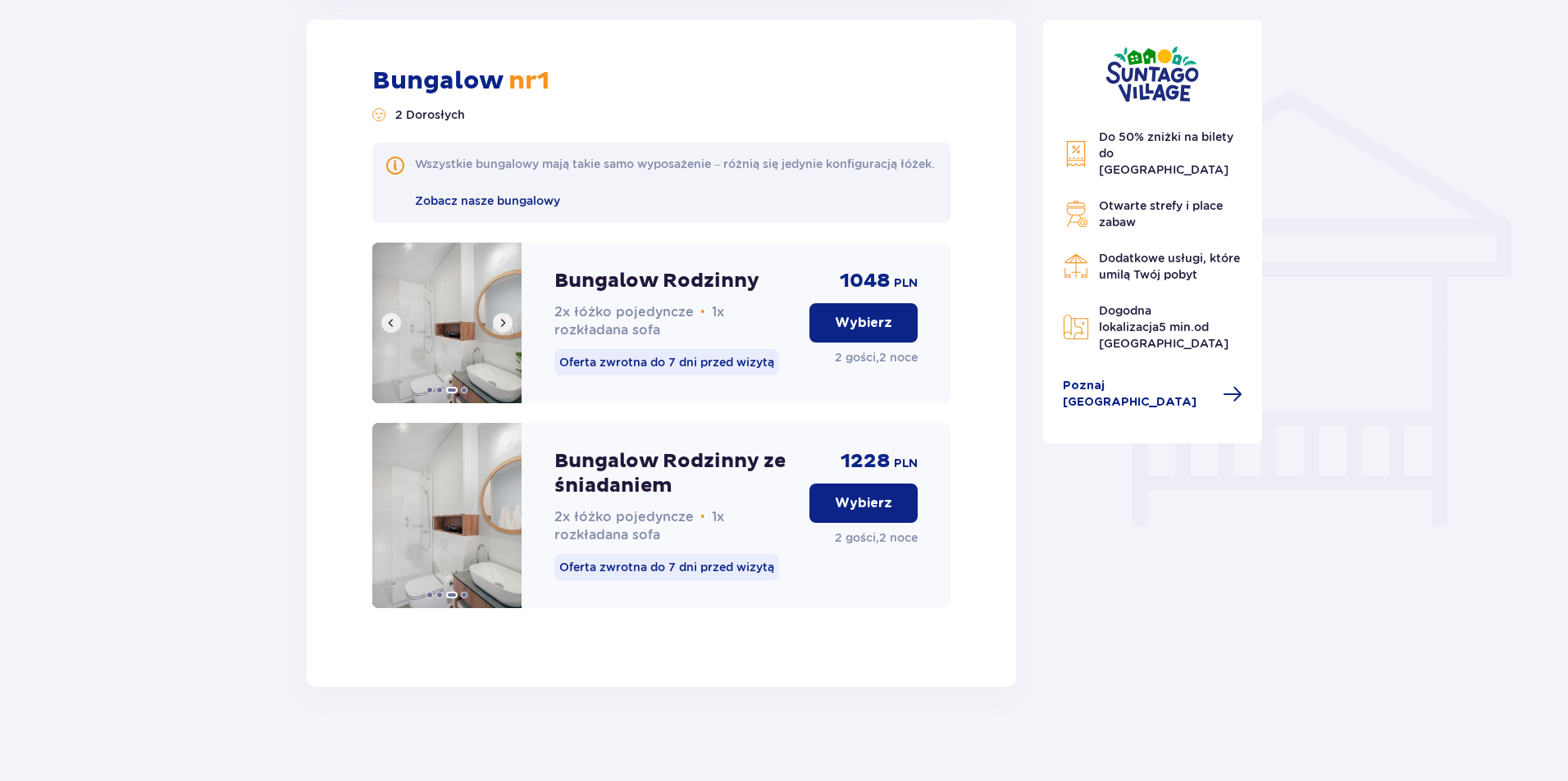
click at [510, 333] on button at bounding box center [502, 323] width 19 height 19
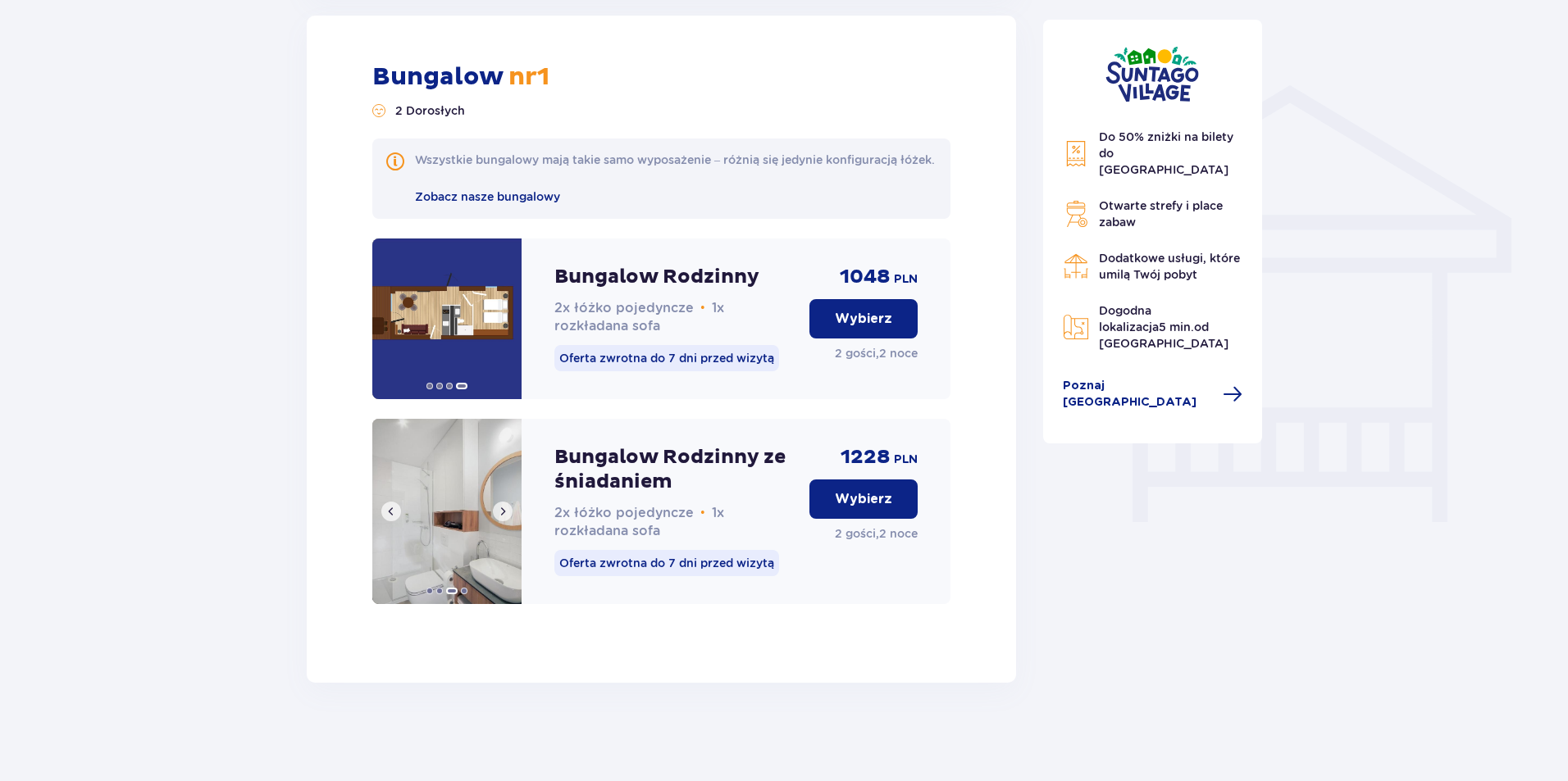
scroll to position [1263, 0]
click at [859, 508] on p "Wybierz" at bounding box center [864, 500] width 58 height 18
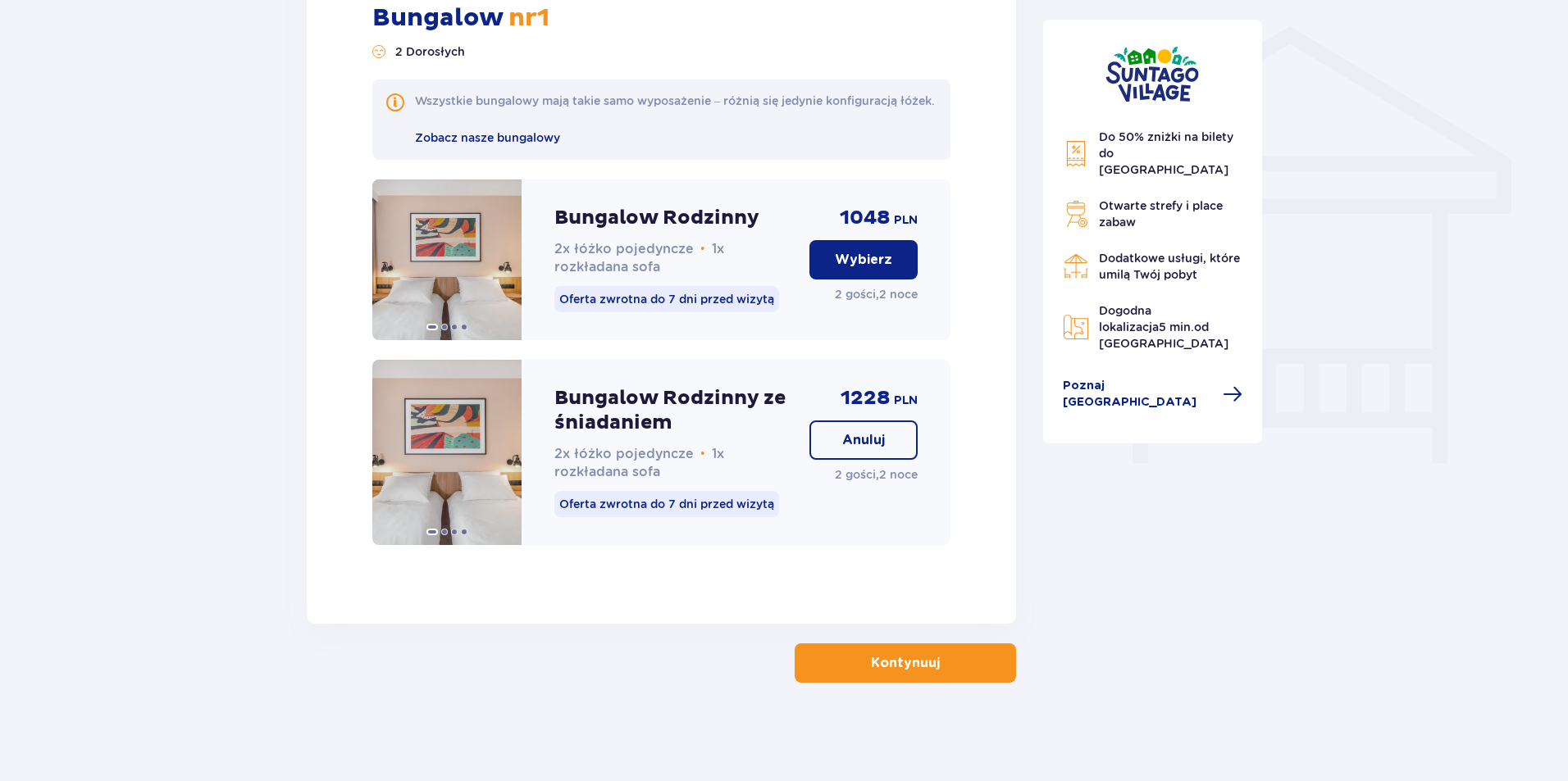
scroll to position [1322, 0]
click at [931, 671] on button "Kontynuuj" at bounding box center [906, 663] width 222 height 39
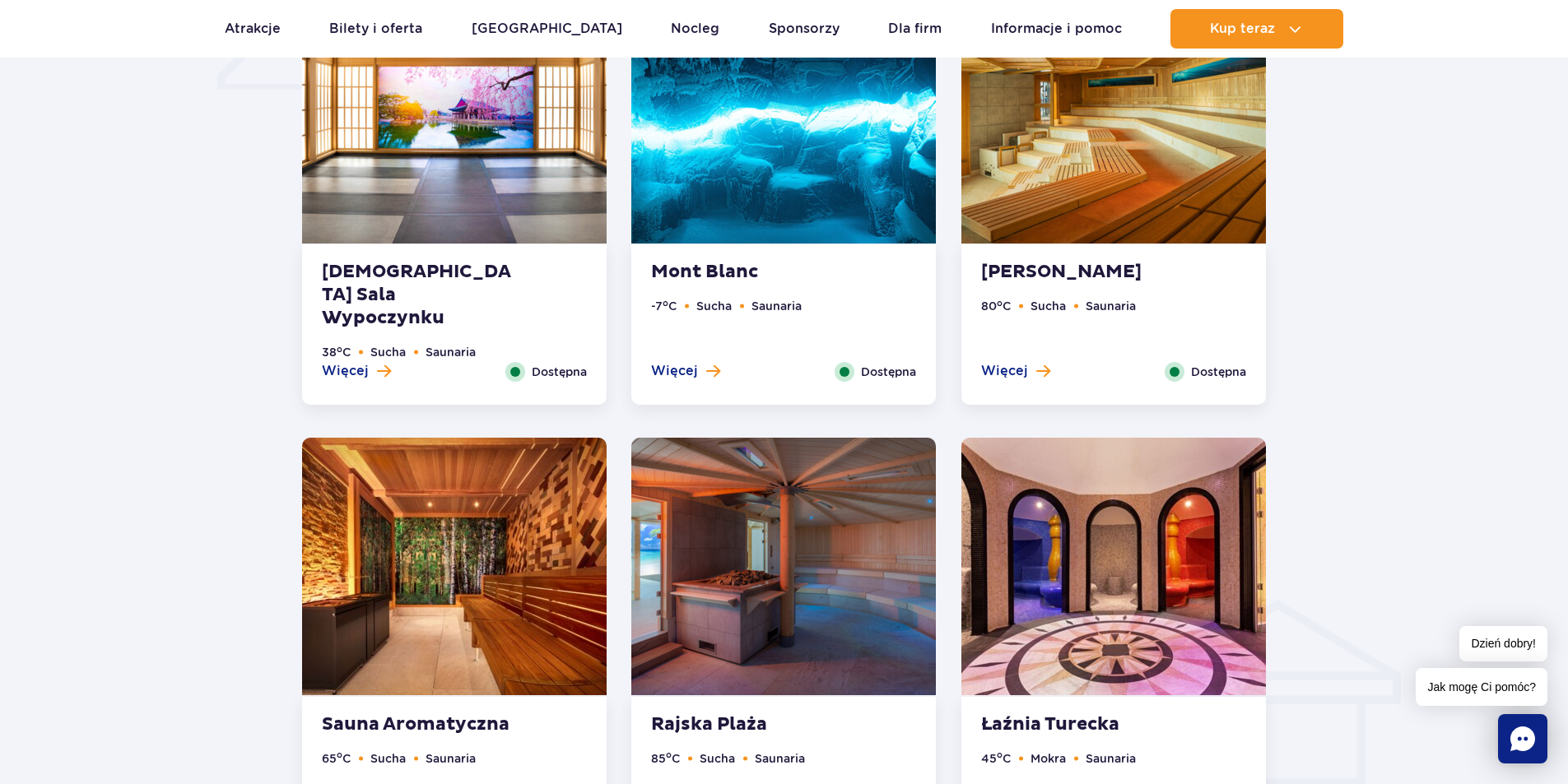
scroll to position [1482, 0]
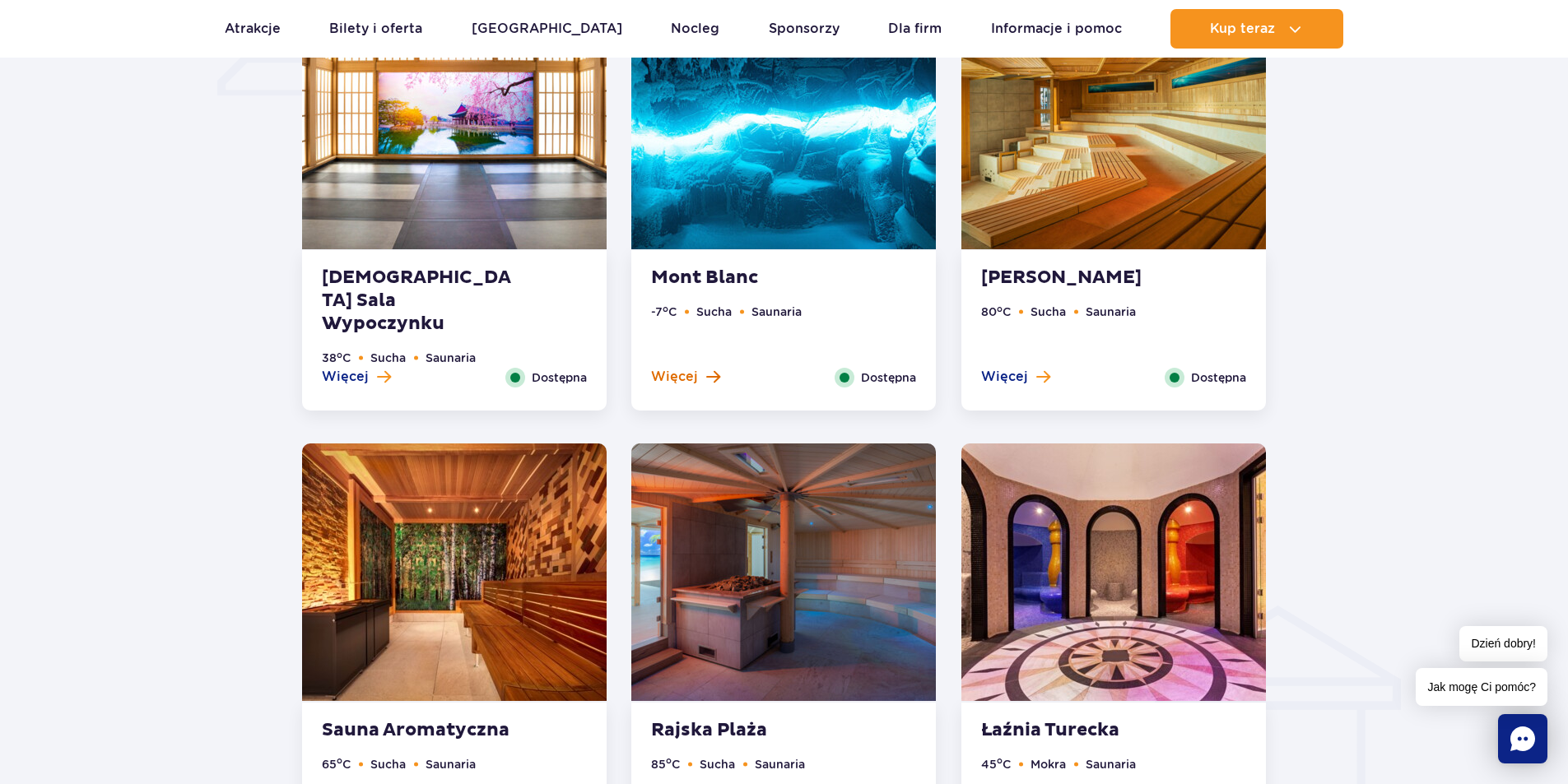
click at [691, 383] on span "Więcej" at bounding box center [674, 377] width 47 height 18
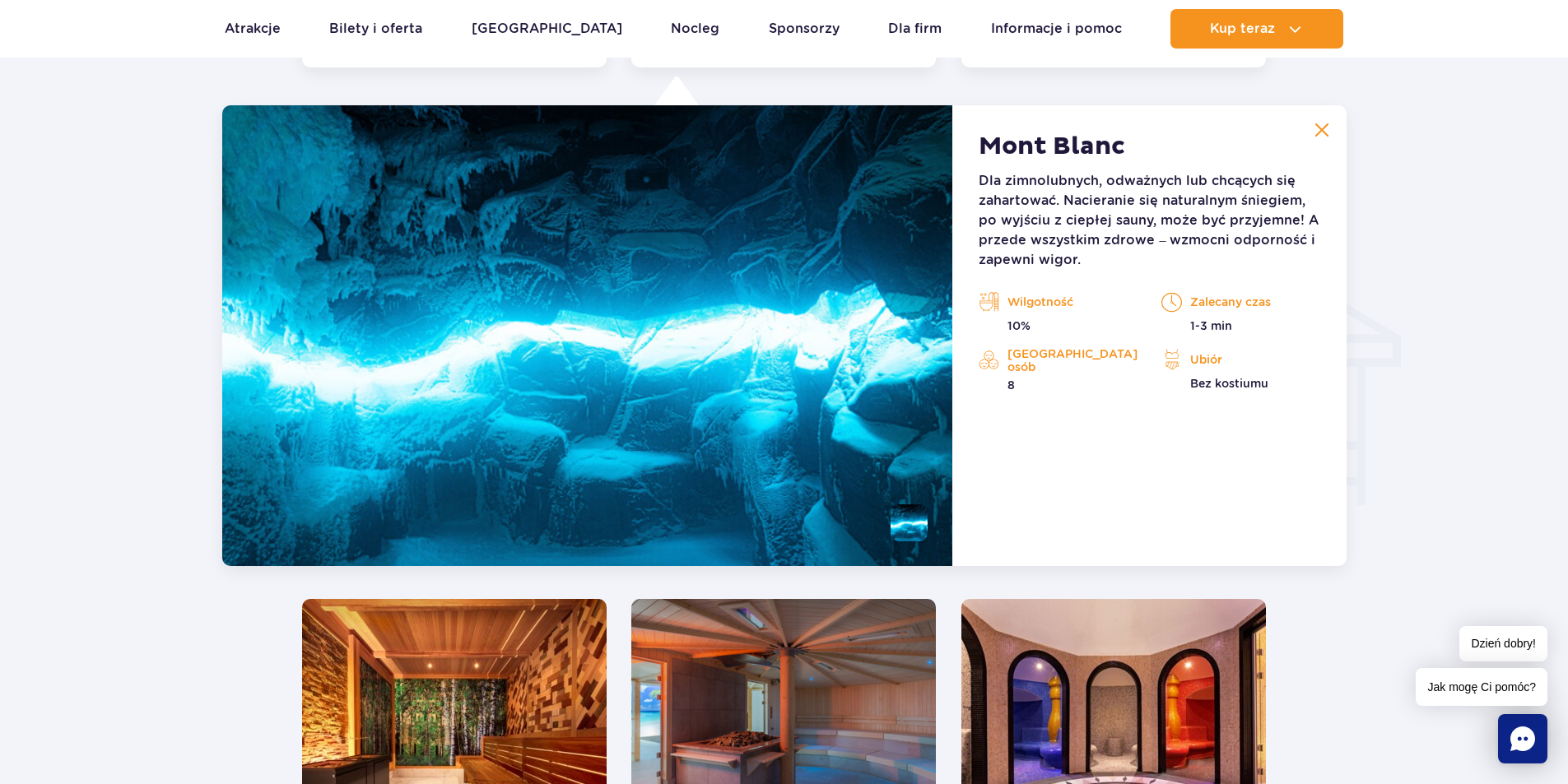
scroll to position [1831, 0]
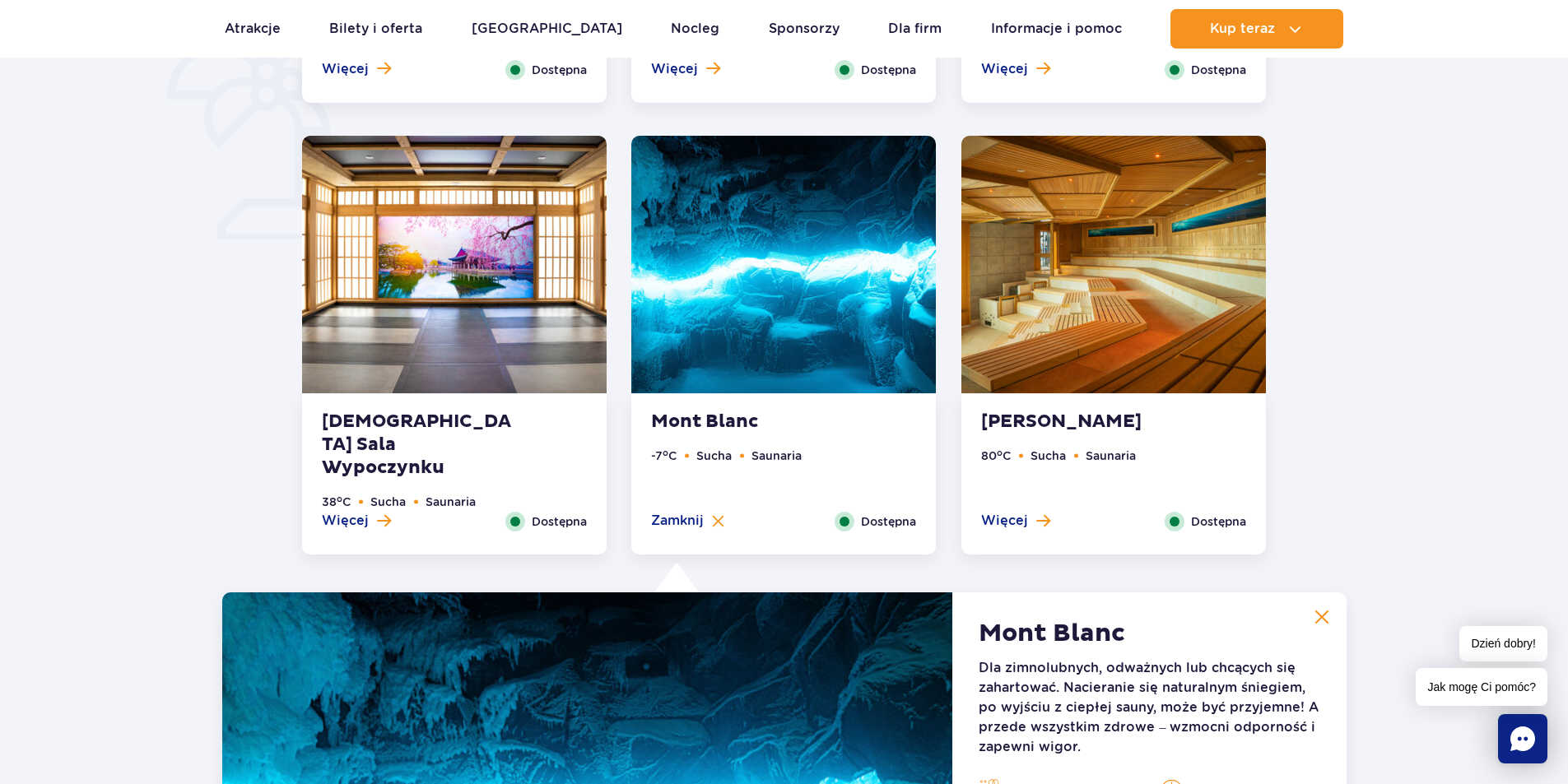
click at [451, 280] on img at bounding box center [454, 265] width 305 height 258
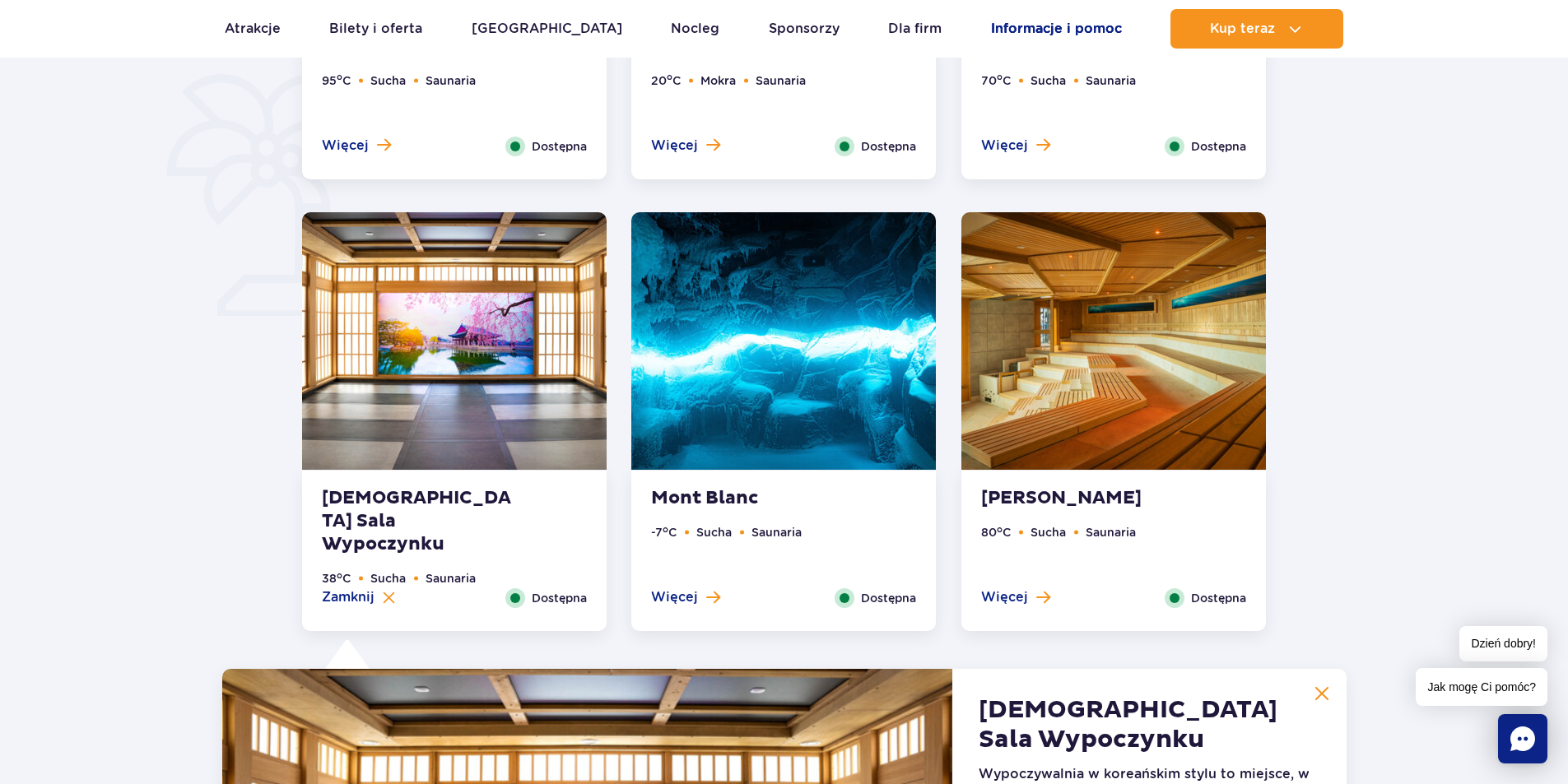
scroll to position [1255, 0]
